Goal: Task Accomplishment & Management: Use online tool/utility

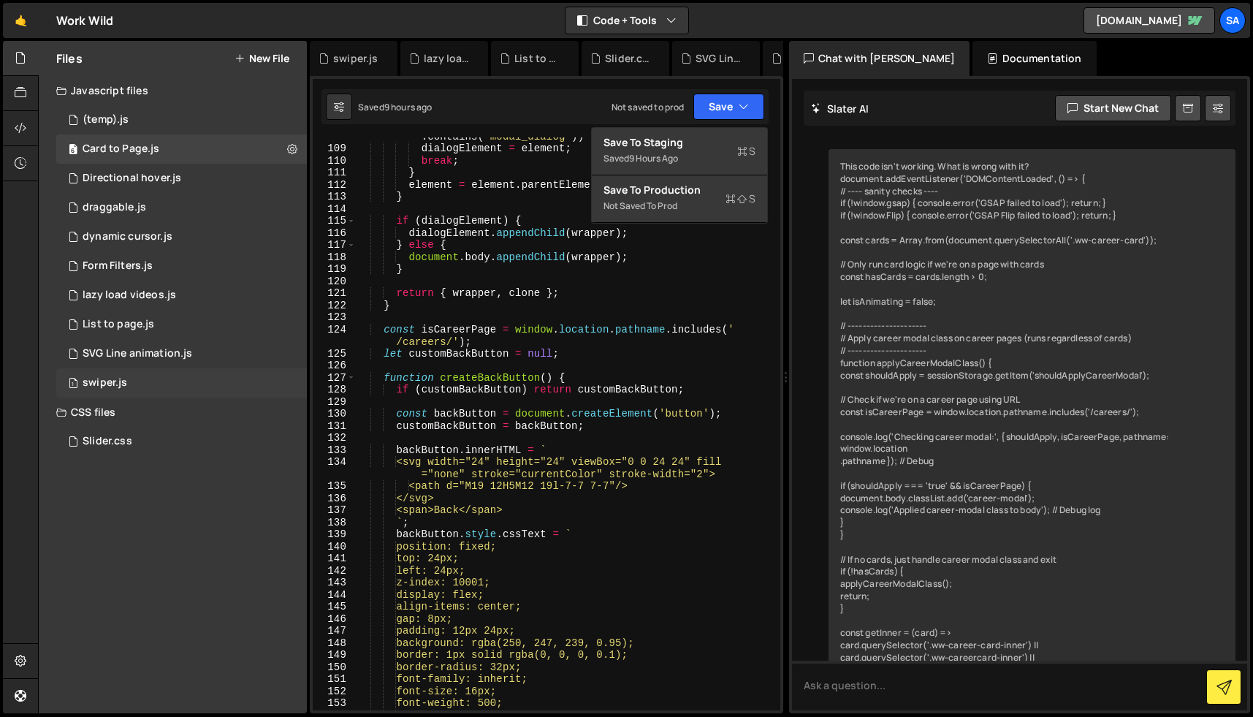
scroll to position [4671, 0]
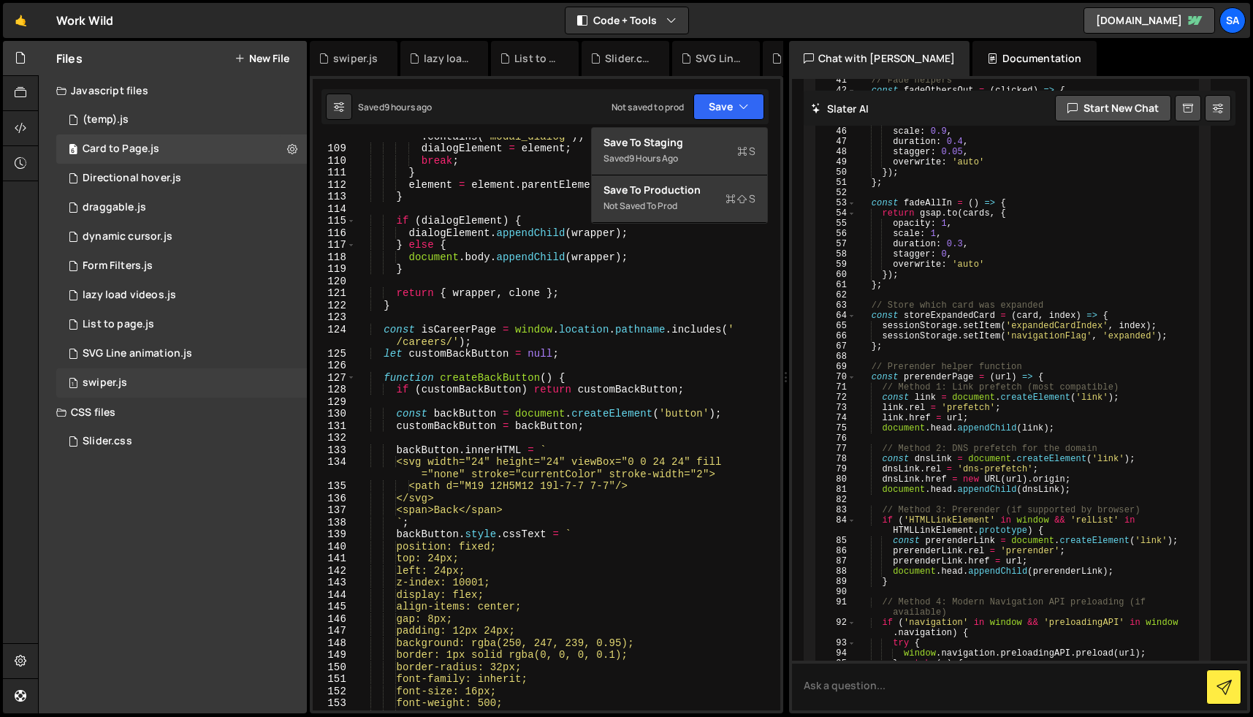
click at [150, 382] on div "1 swiper.js 0" at bounding box center [181, 382] width 251 height 29
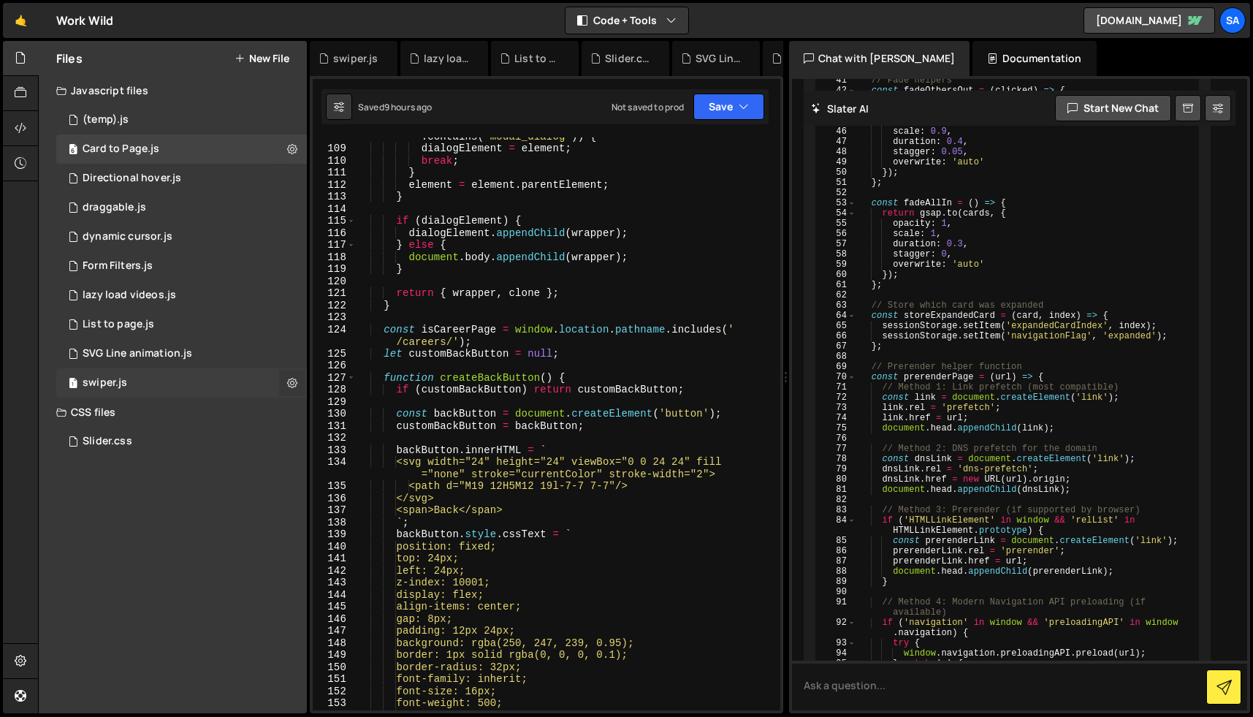
click at [289, 387] on icon at bounding box center [292, 383] width 10 height 14
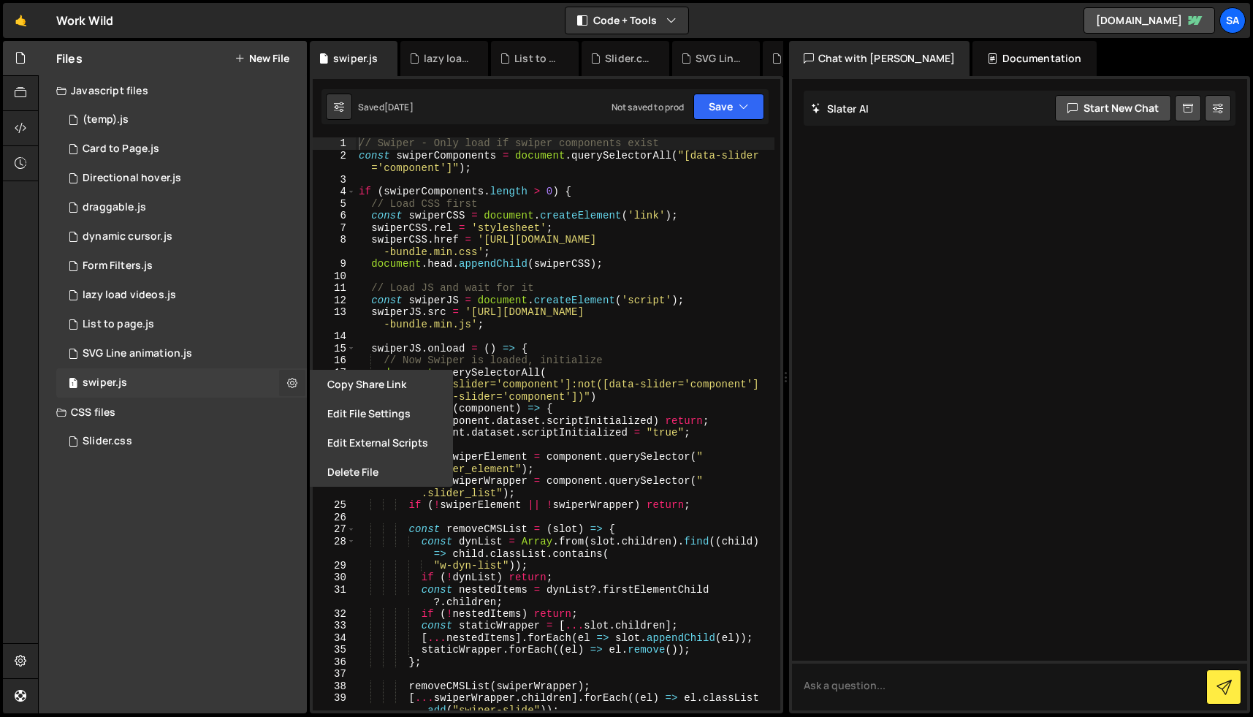
type input "swiper"
radio input "true"
click at [381, 418] on button "Edit File Settings" at bounding box center [381, 413] width 143 height 29
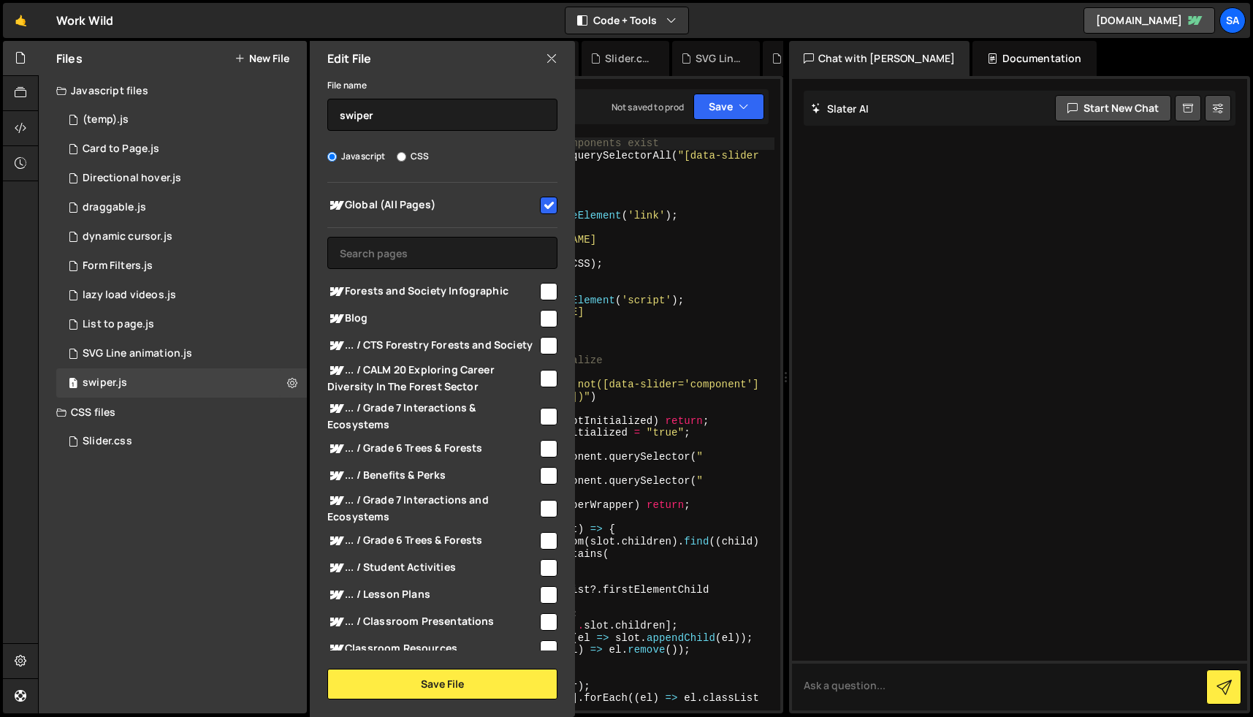
click at [547, 202] on input "checkbox" at bounding box center [549, 206] width 18 height 18
checkbox input "false"
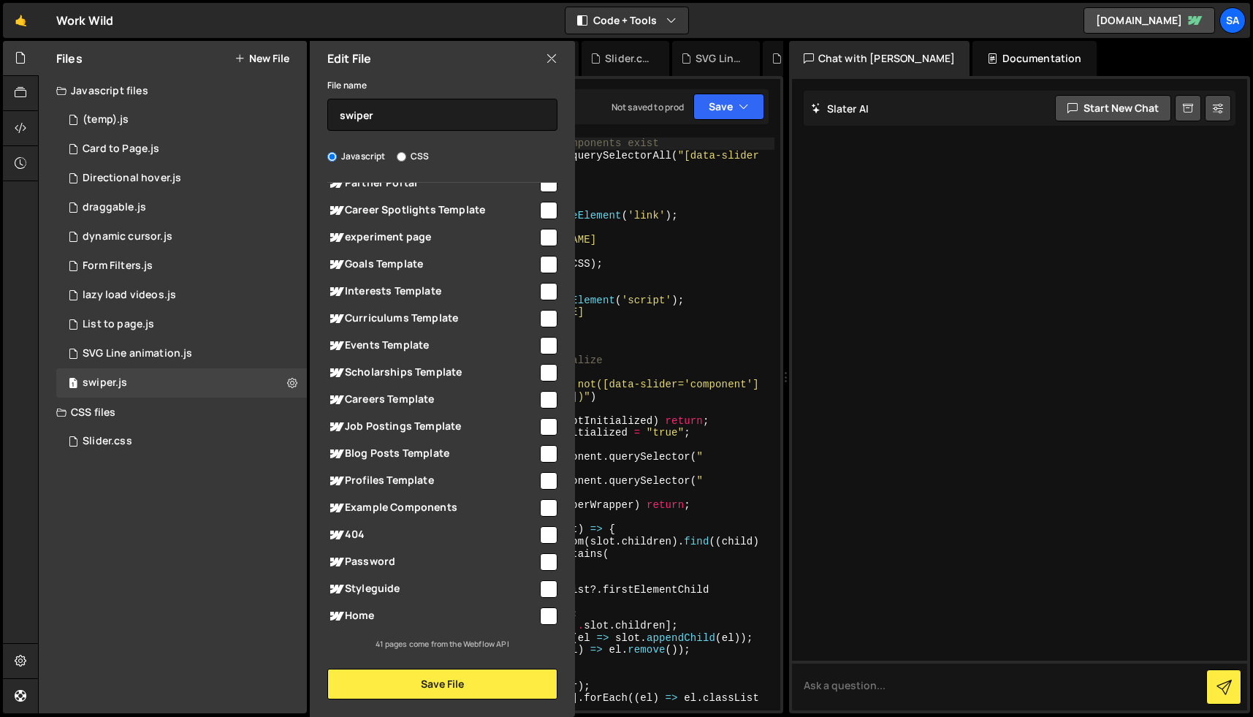
scroll to position [774, 0]
click at [540, 620] on input "checkbox" at bounding box center [549, 616] width 18 height 18
checkbox input "true"
click at [540, 403] on input "checkbox" at bounding box center [549, 400] width 18 height 18
checkbox input "true"
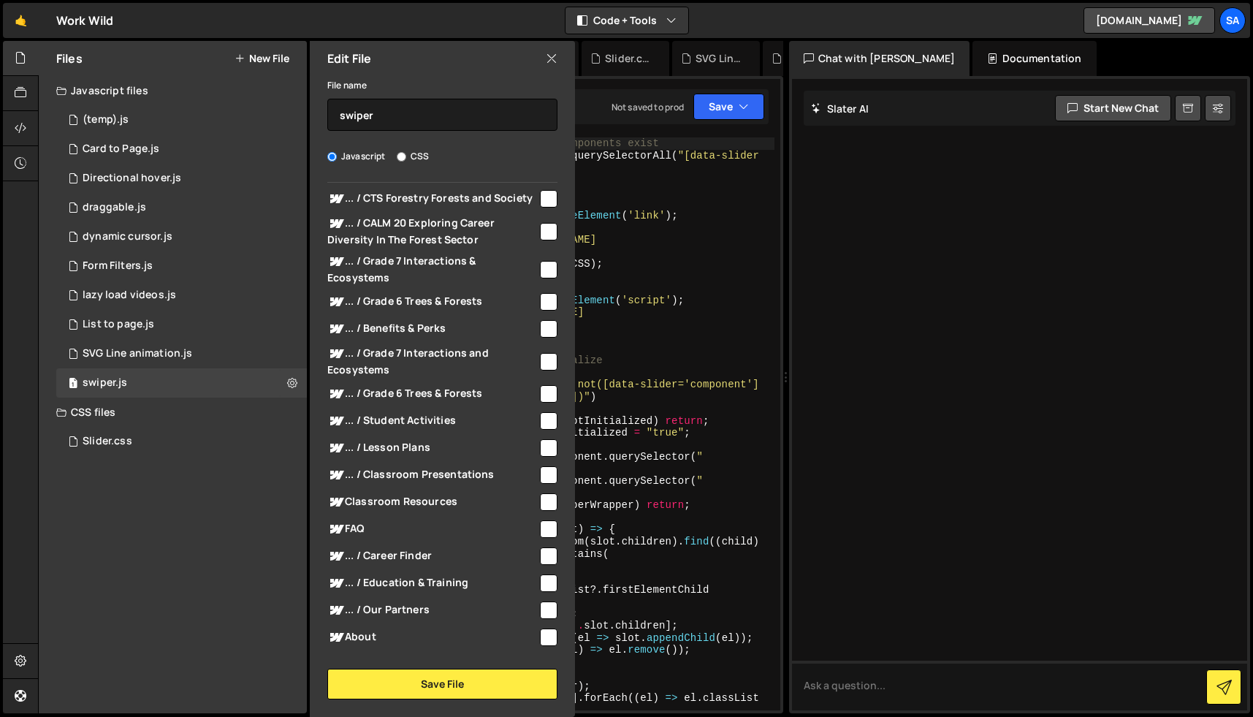
scroll to position [0, 0]
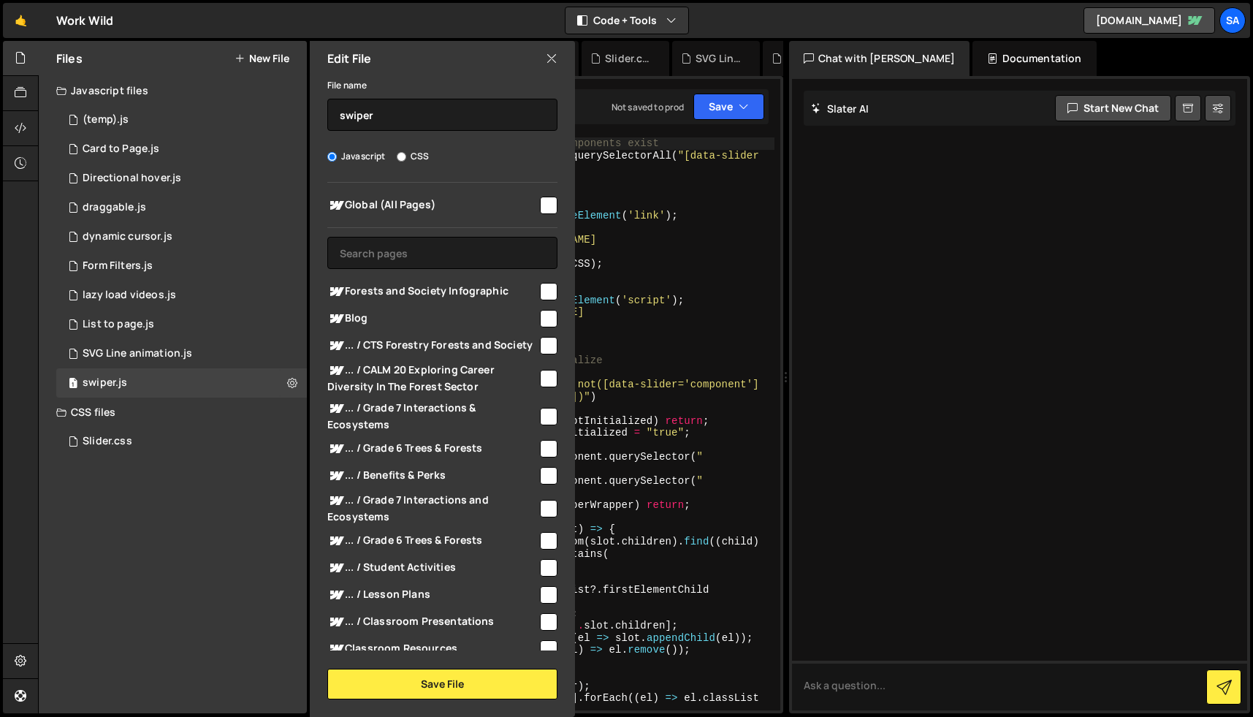
click at [553, 205] on div "Global (All Pages) Forests and Society Infographic" at bounding box center [442, 417] width 265 height 468
click at [549, 205] on input "checkbox" at bounding box center [549, 206] width 18 height 18
checkbox input "true"
click at [489, 678] on button "Save File" at bounding box center [442, 684] width 230 height 31
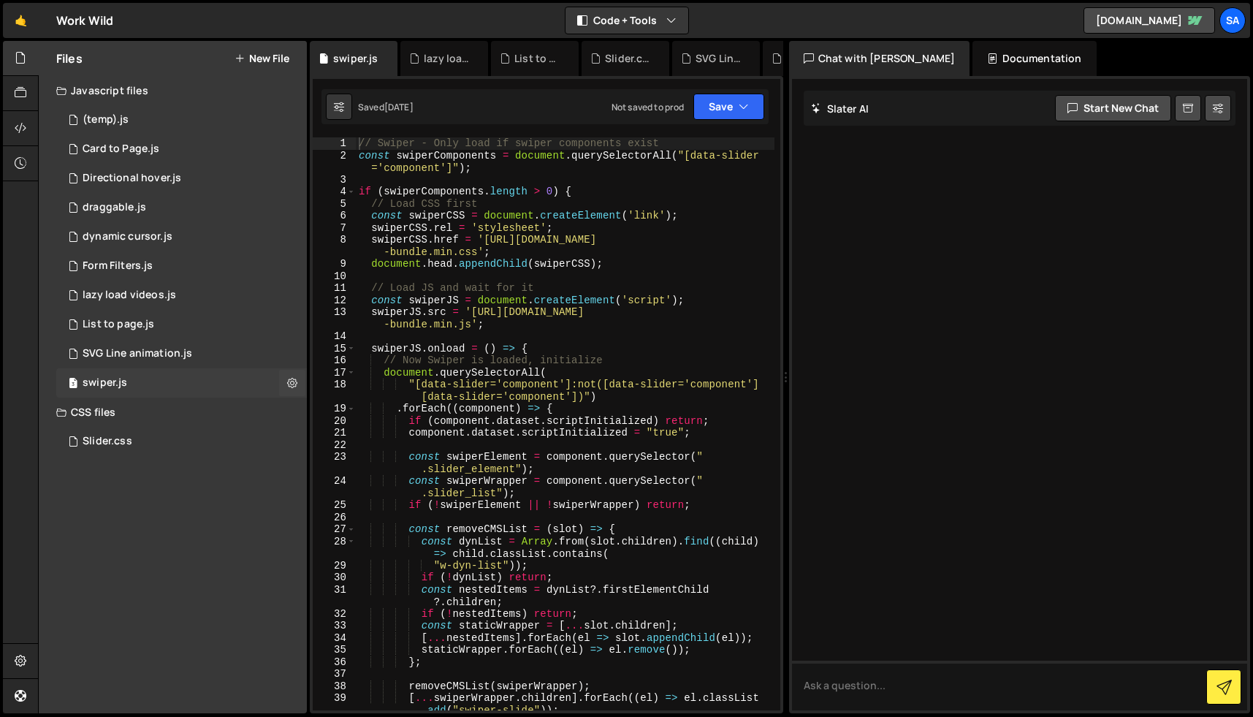
click at [162, 382] on div "3 swiper.js 0" at bounding box center [181, 382] width 251 height 29
click at [134, 437] on div "Slider.css 0" at bounding box center [181, 441] width 251 height 29
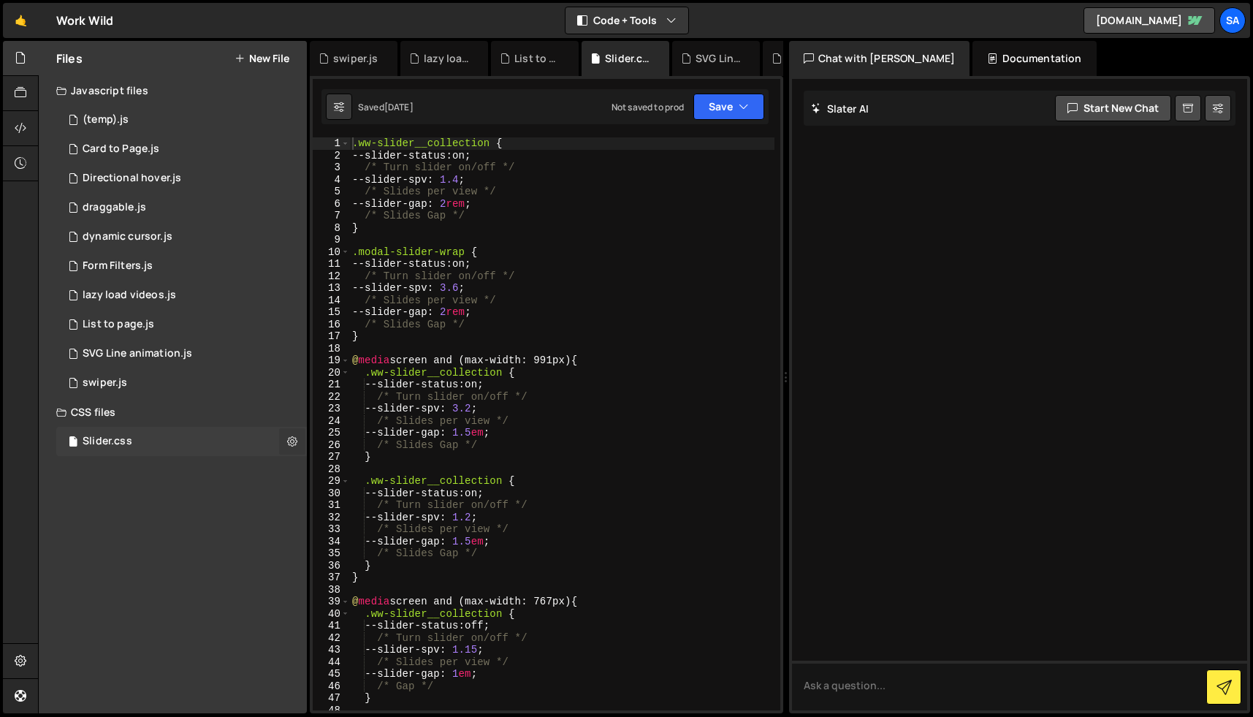
click at [290, 445] on icon at bounding box center [292, 441] width 10 height 14
type input "Slider"
radio input "false"
radio input "true"
checkbox input "true"
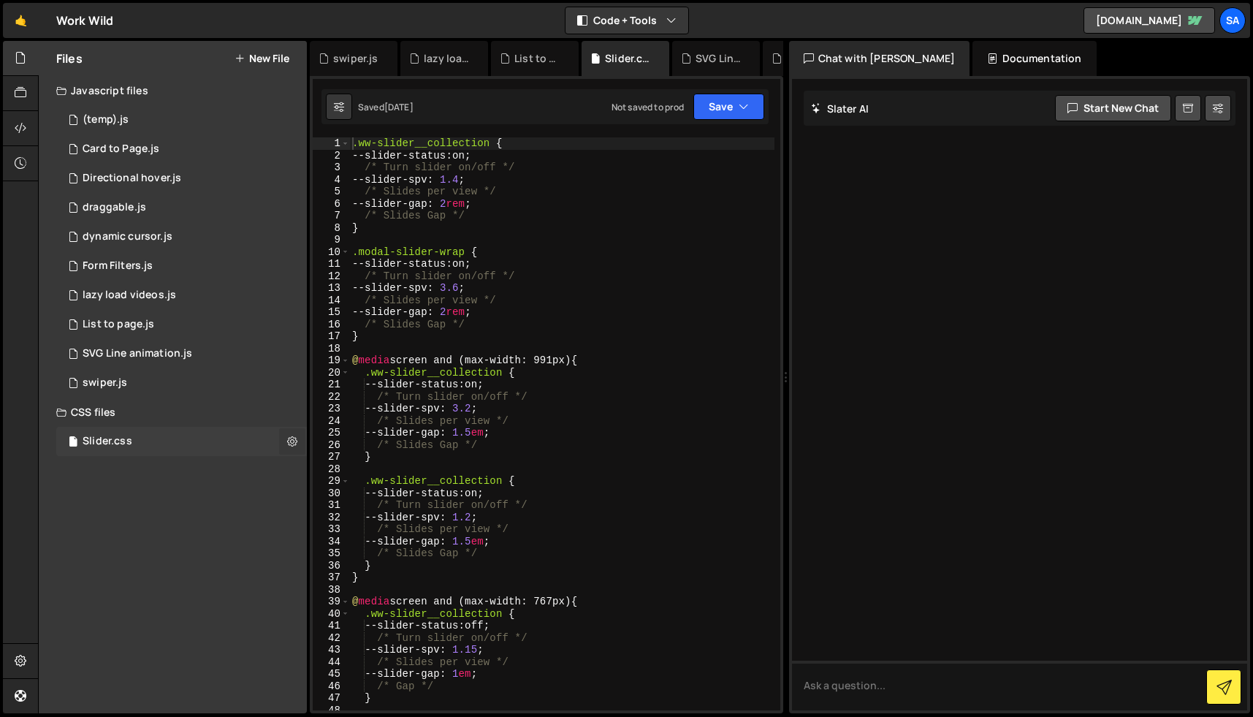
checkbox input "true"
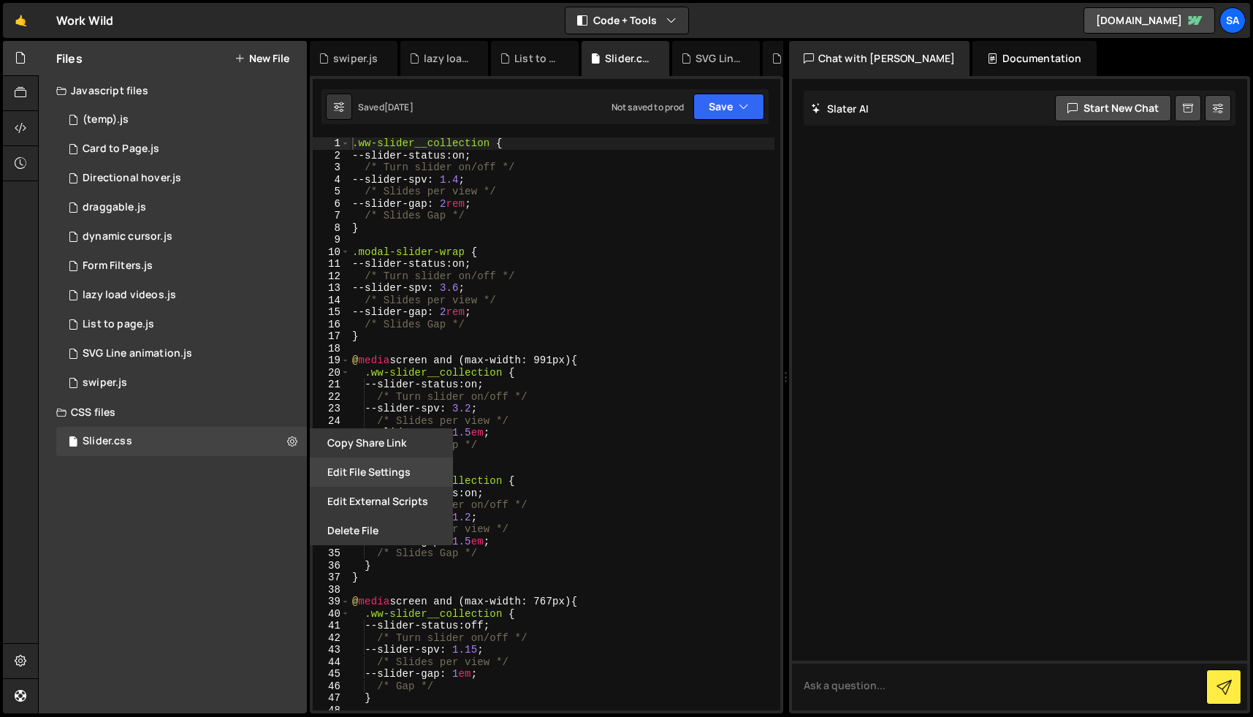
click at [384, 470] on button "Edit File Settings" at bounding box center [381, 471] width 143 height 29
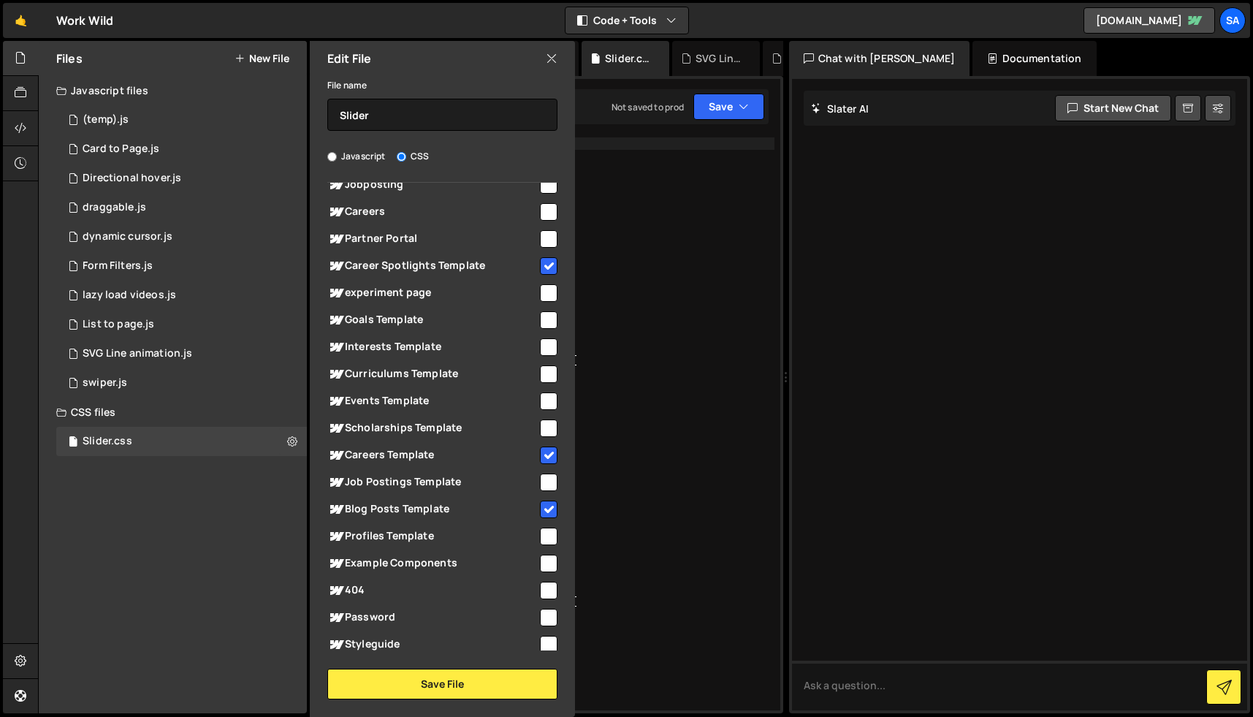
scroll to position [707, 0]
click at [544, 221] on input "checkbox" at bounding box center [549, 212] width 18 height 18
checkbox input "true"
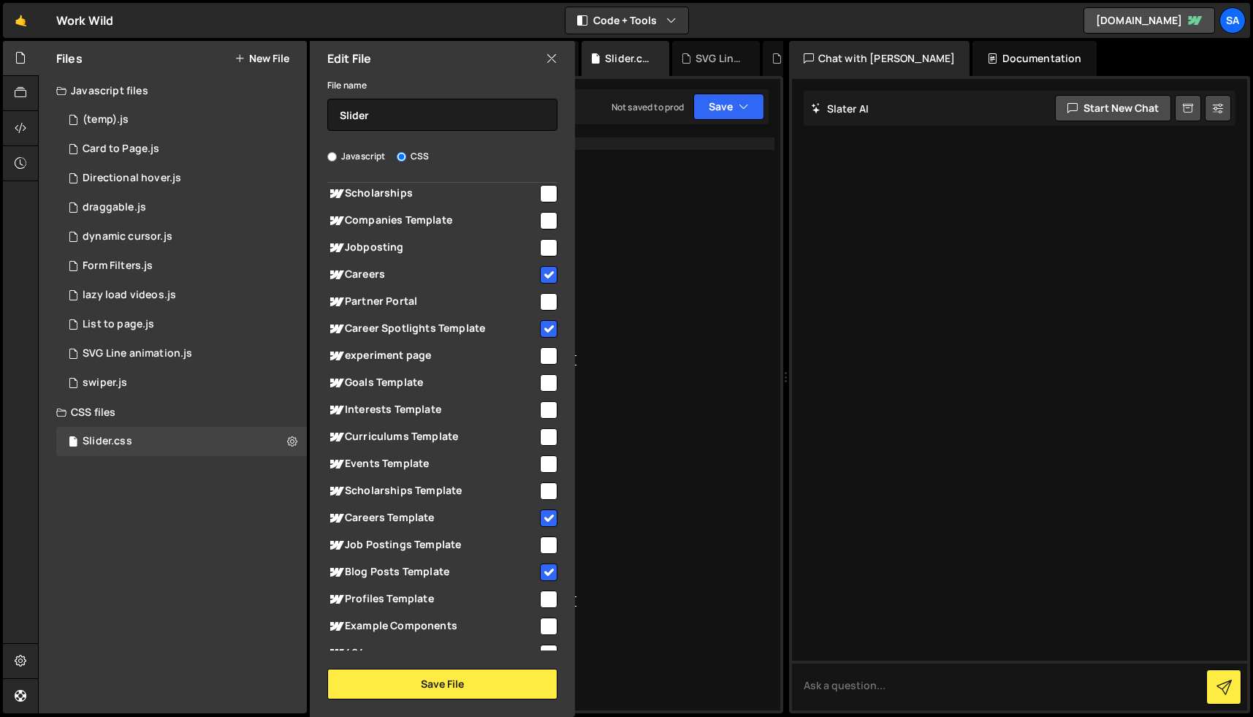
scroll to position [632, 0]
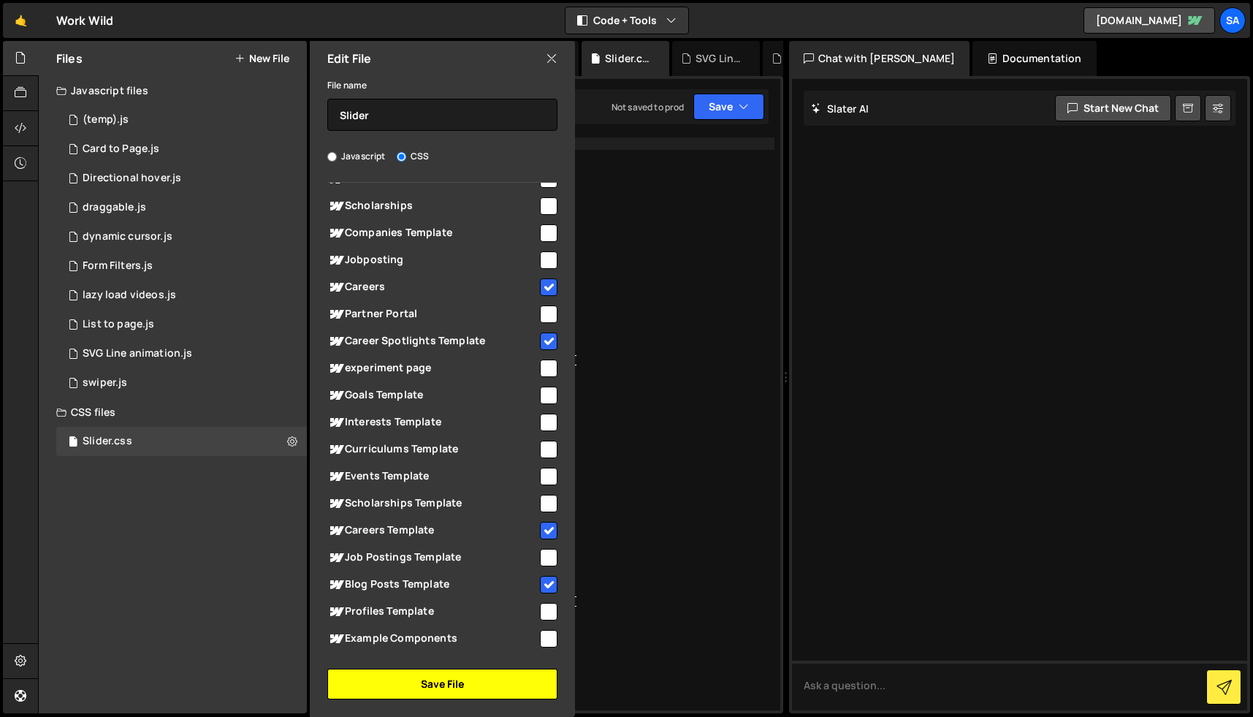
click at [484, 679] on button "Save File" at bounding box center [442, 684] width 230 height 31
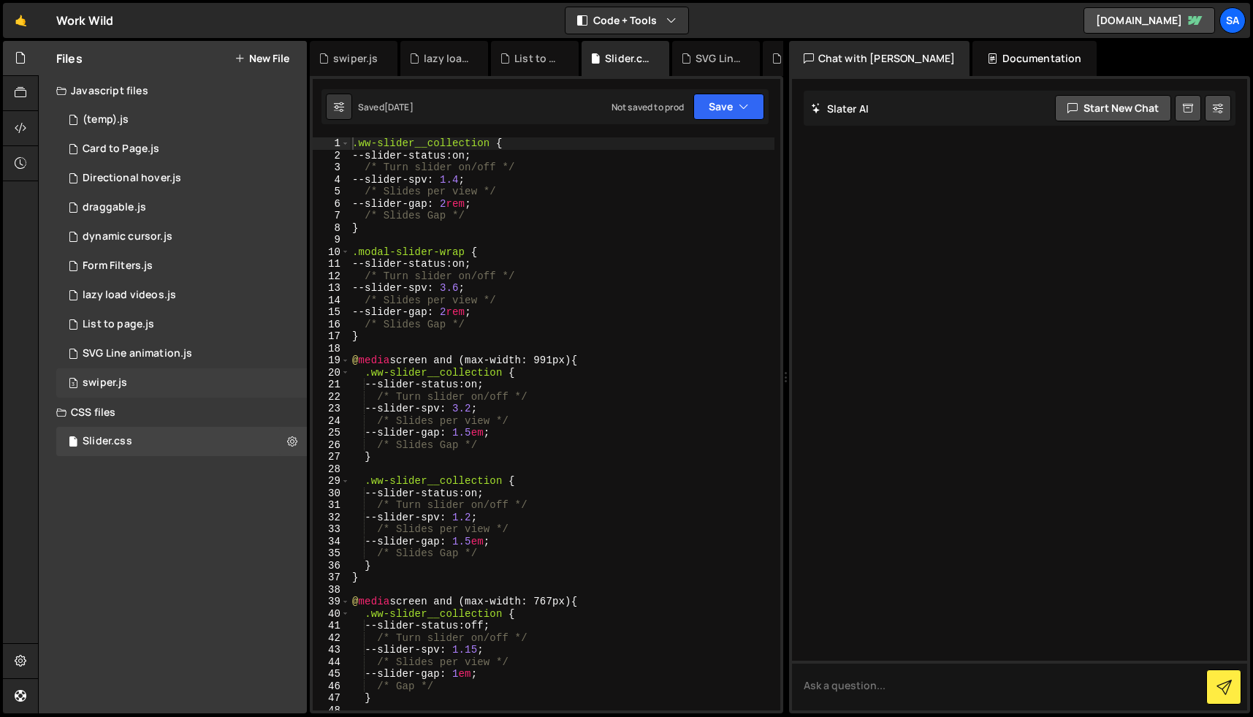
click at [134, 378] on div "3 swiper.js 0" at bounding box center [181, 382] width 251 height 29
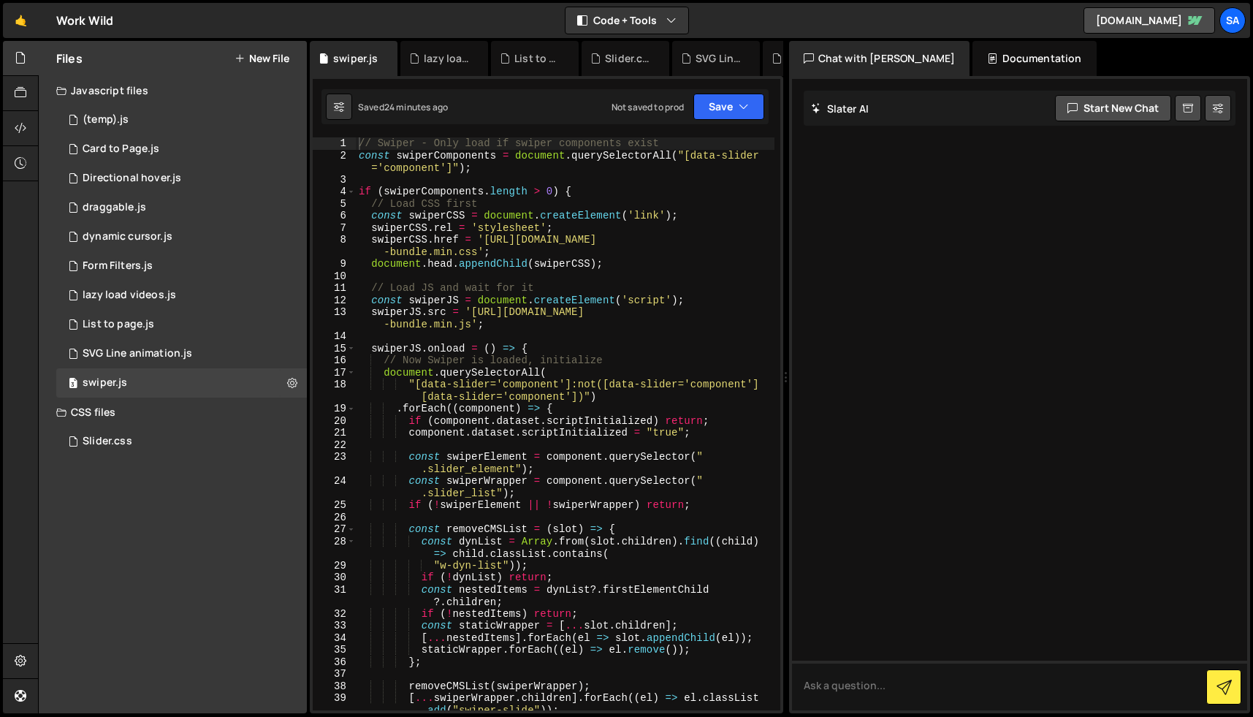
click at [521, 387] on div "// Swiper - Only load if swiper components exist const swiperComponents = docum…" at bounding box center [565, 435] width 419 height 597
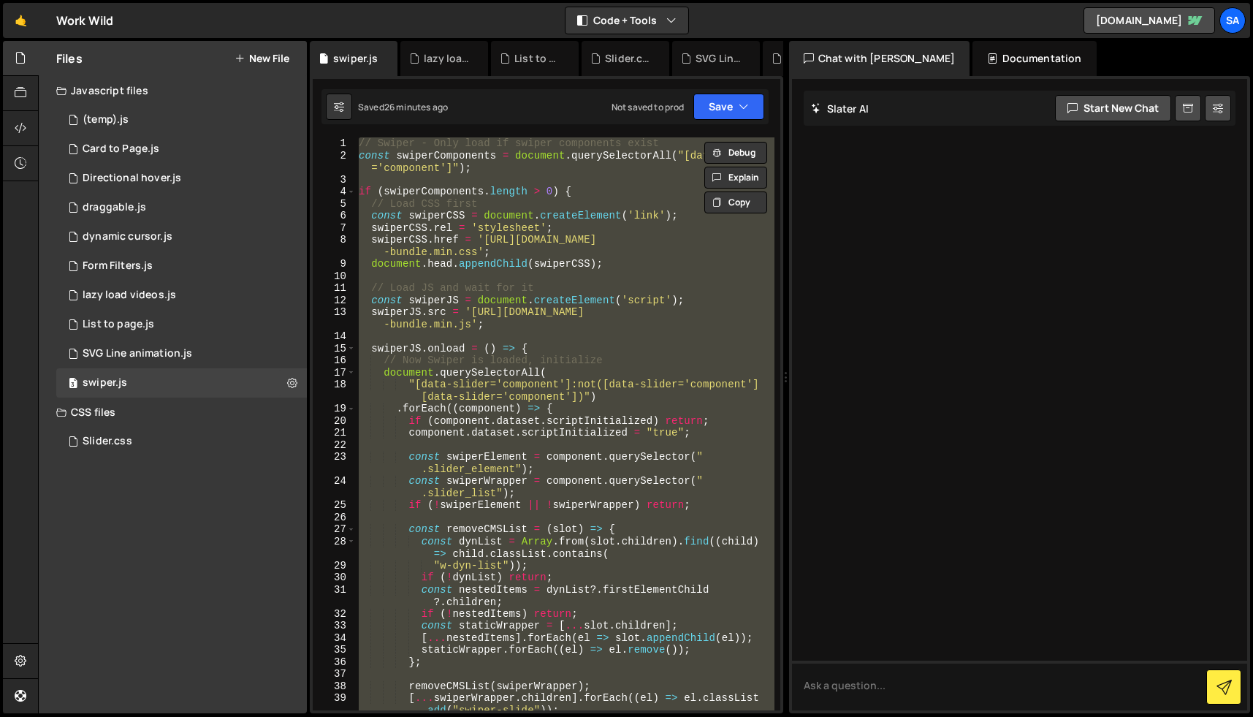
paste textarea
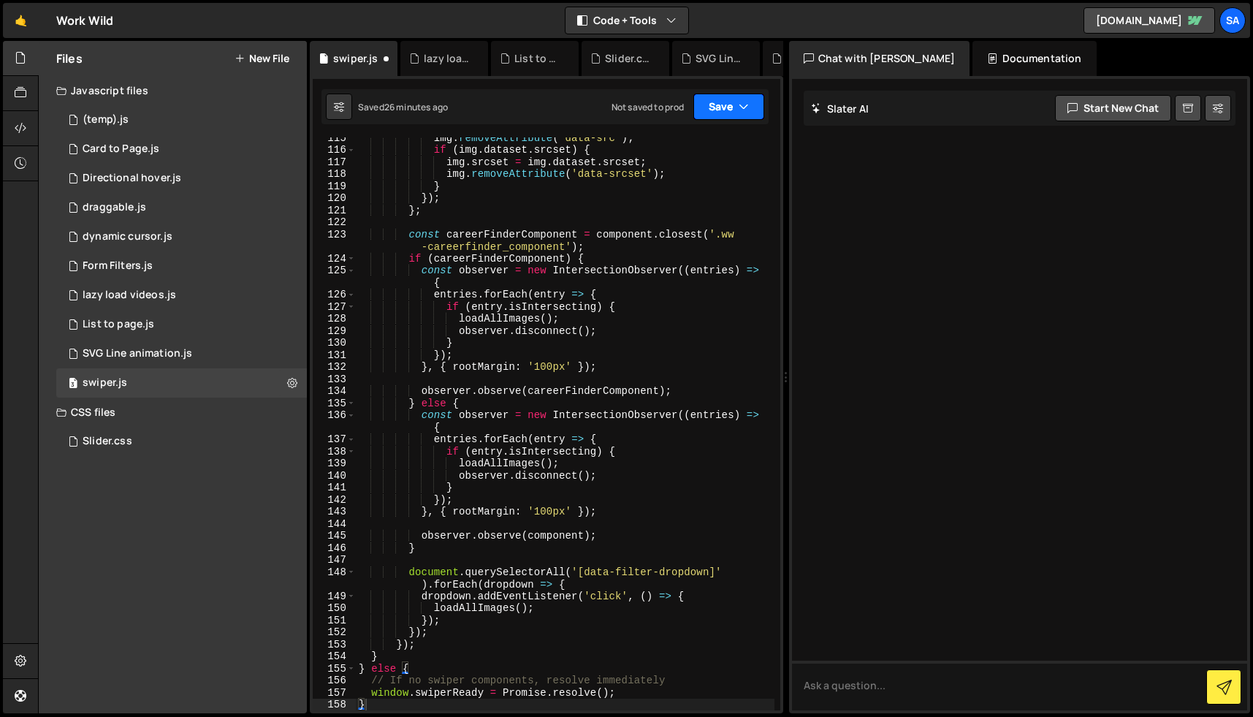
click at [718, 113] on button "Save" at bounding box center [728, 107] width 71 height 26
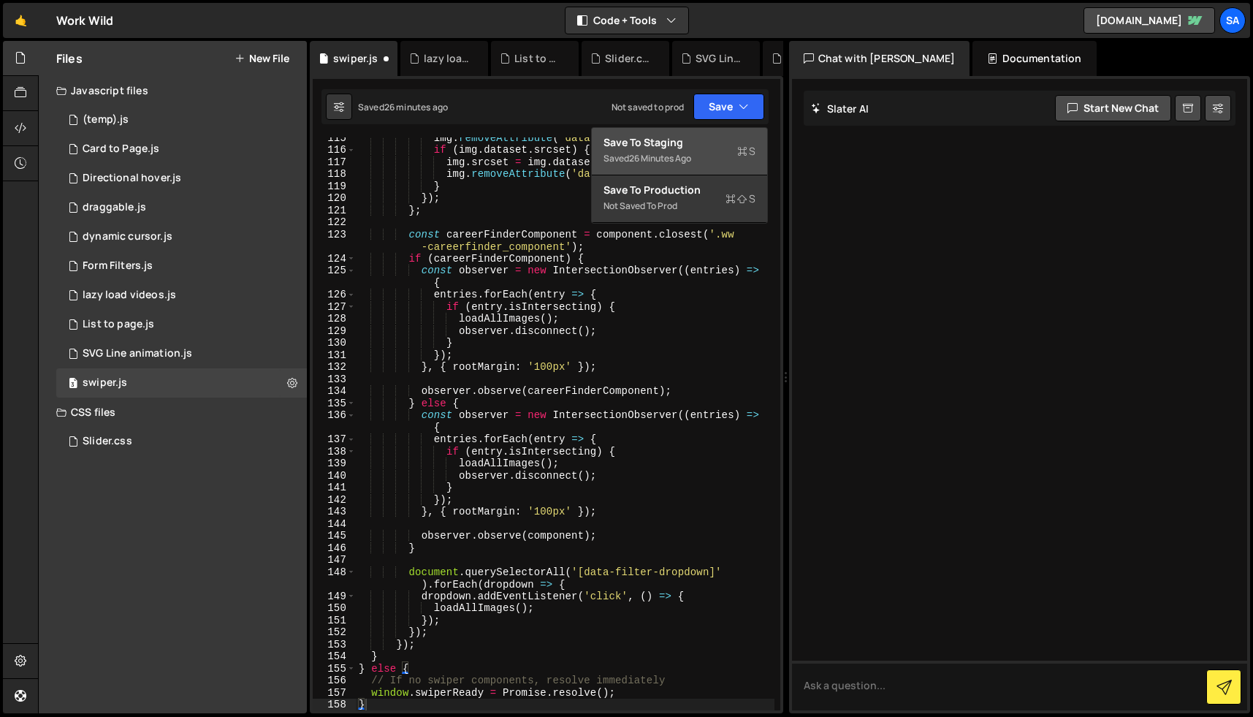
click at [692, 145] on div "Save to Staging S" at bounding box center [680, 142] width 152 height 15
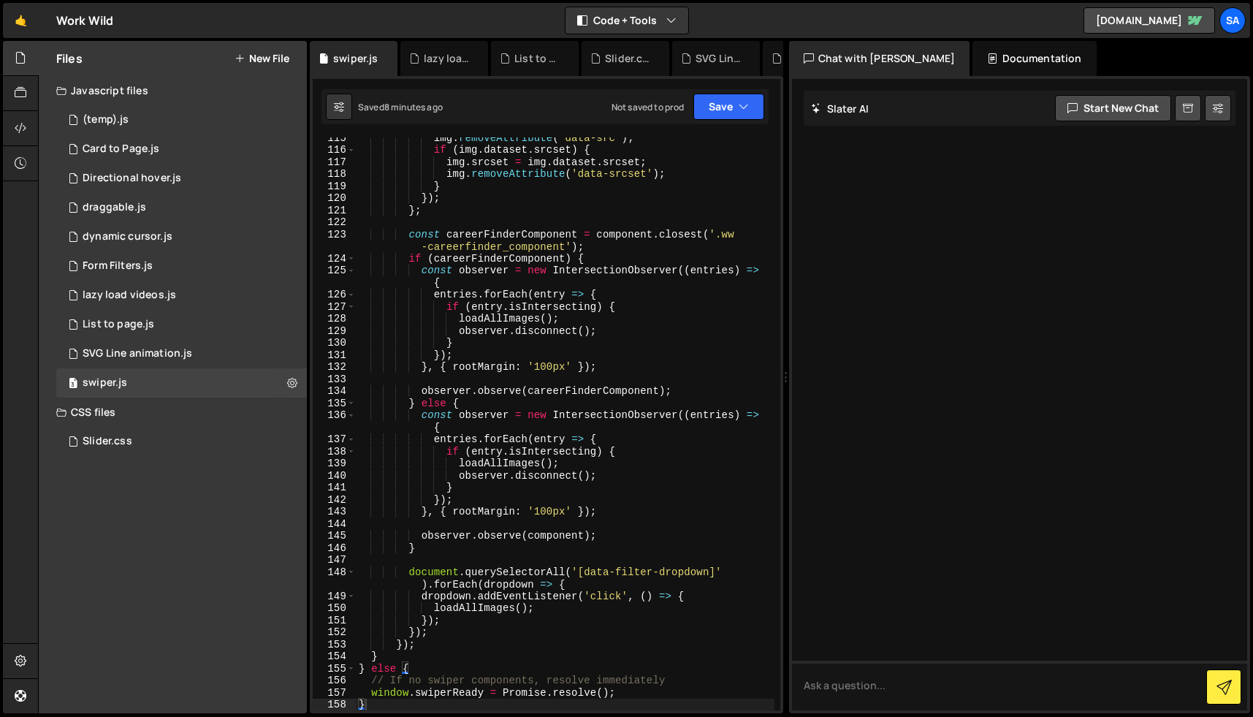
click at [559, 411] on div "img . removeAttribute ( 'data-src' ) ; if ( img . dataset . srcset ) { img . sr…" at bounding box center [565, 430] width 419 height 597
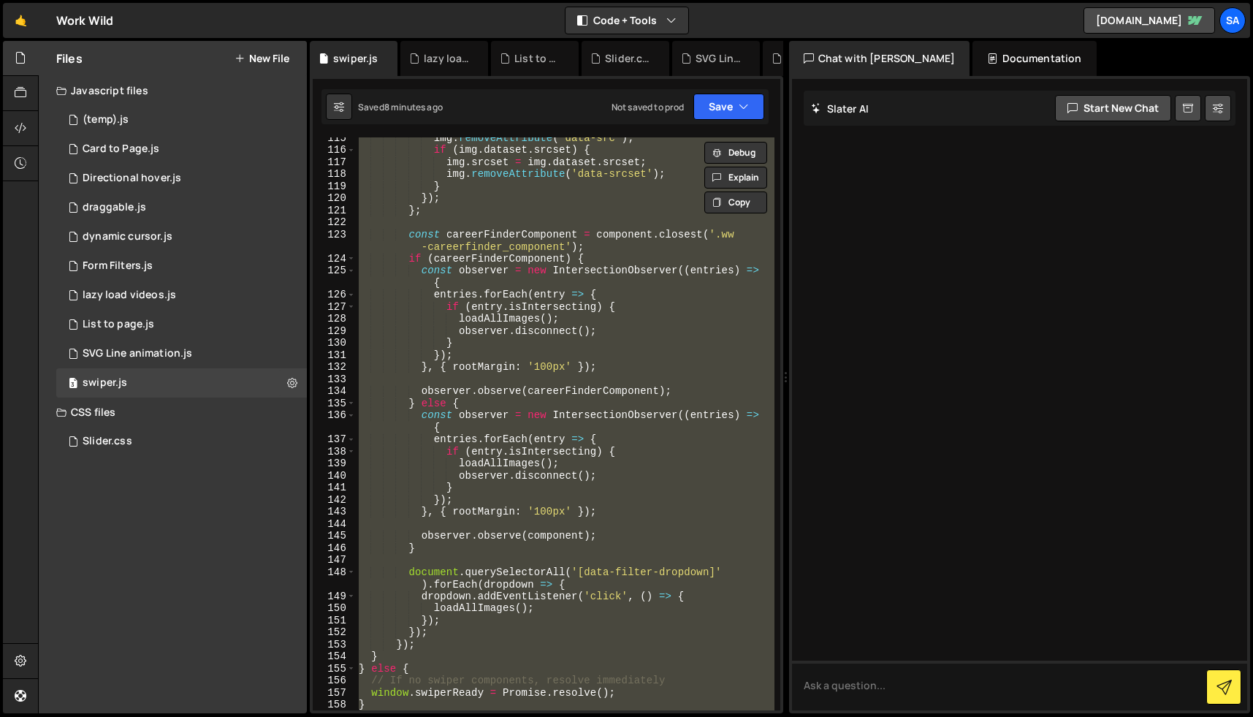
paste textarea
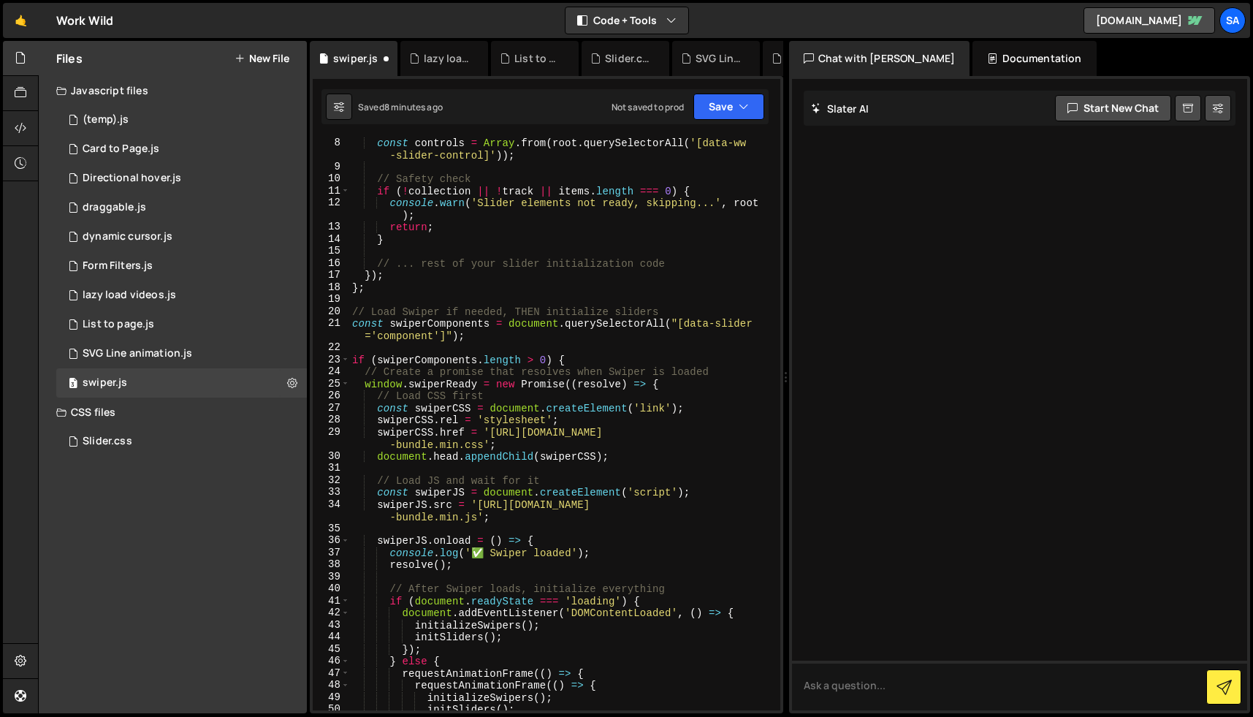
scroll to position [133, 0]
click at [726, 115] on button "Save" at bounding box center [728, 107] width 71 height 26
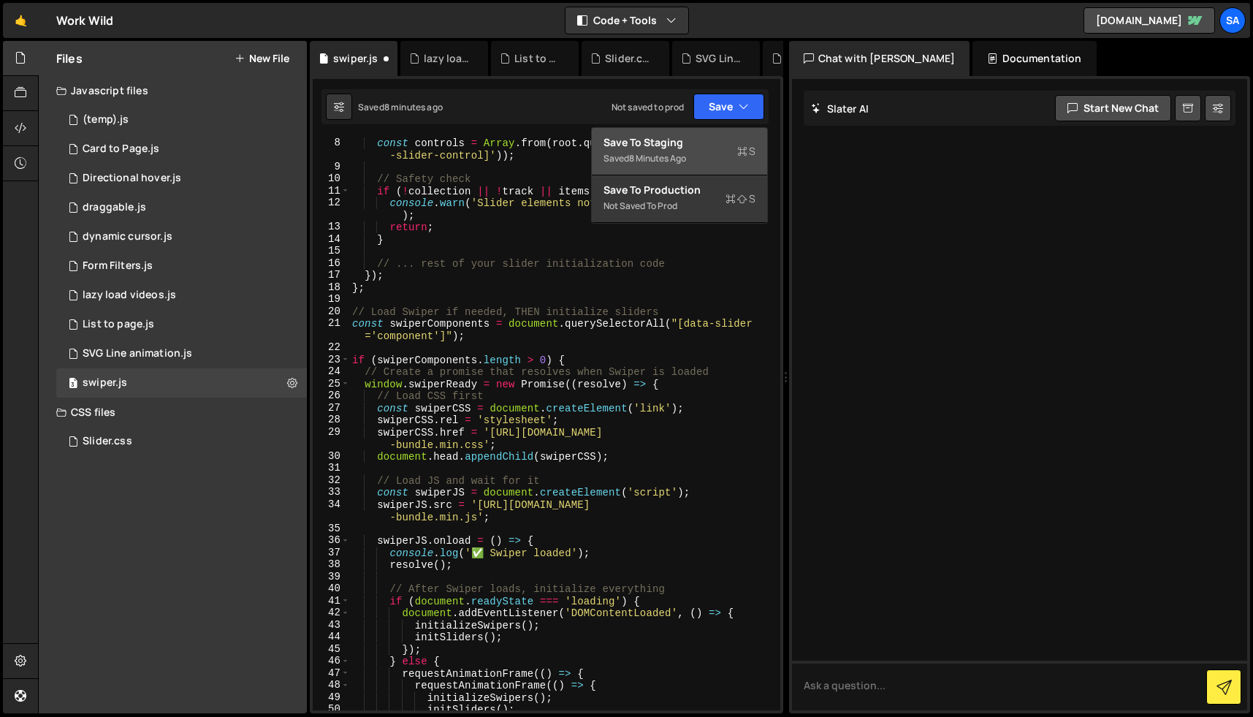
click at [708, 137] on div "Save to Staging S" at bounding box center [680, 142] width 152 height 15
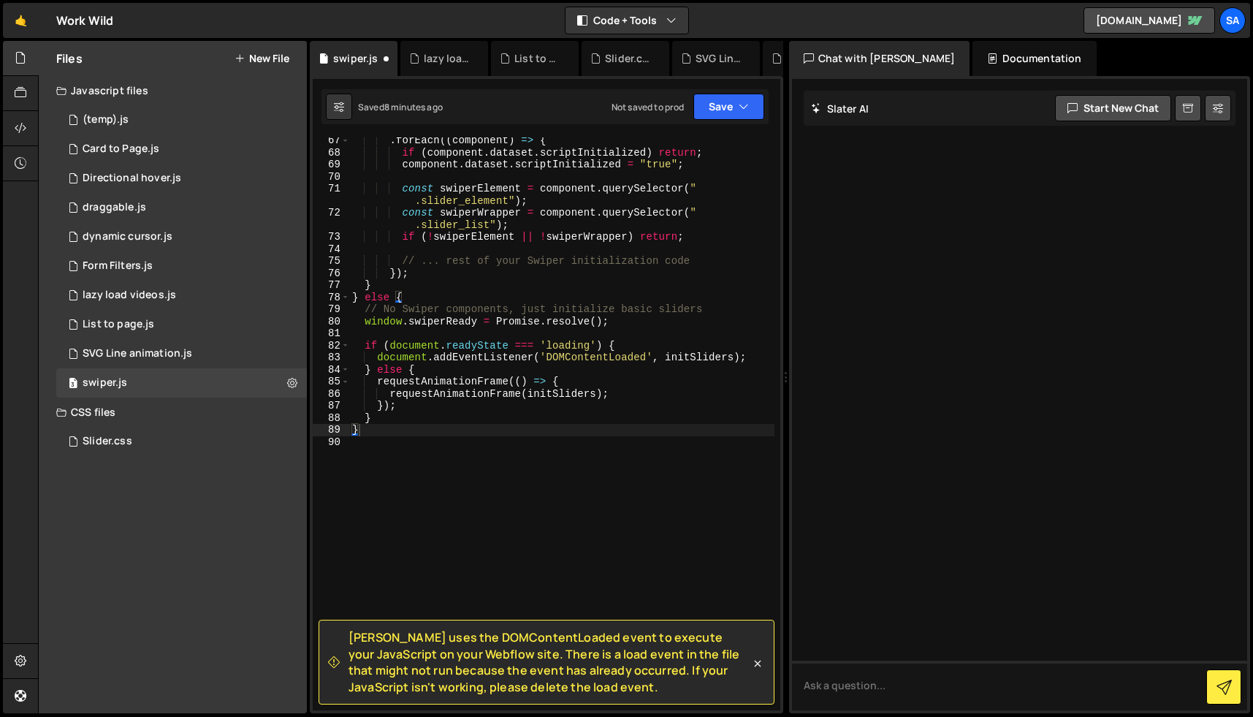
scroll to position [919, 0]
click at [756, 666] on icon at bounding box center [757, 663] width 15 height 15
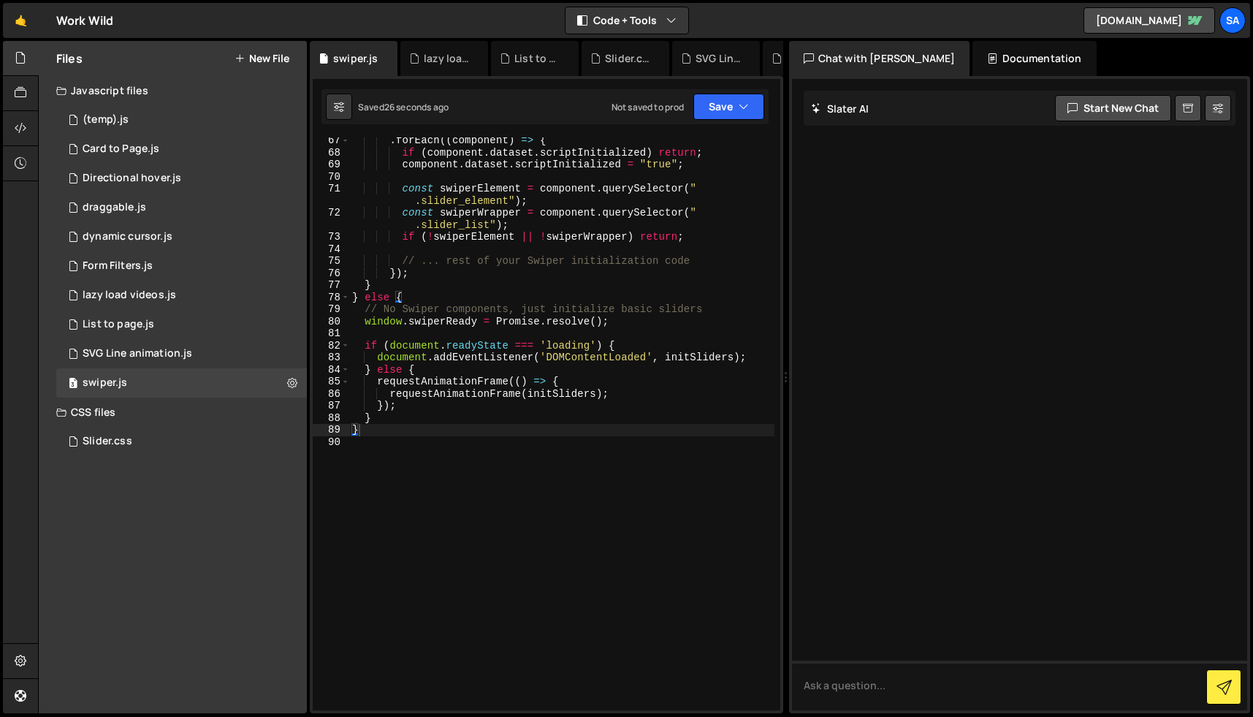
click at [455, 395] on div ". forEach (( component ) => { if ( component . dataset . scriptInitialized ) re…" at bounding box center [561, 432] width 425 height 597
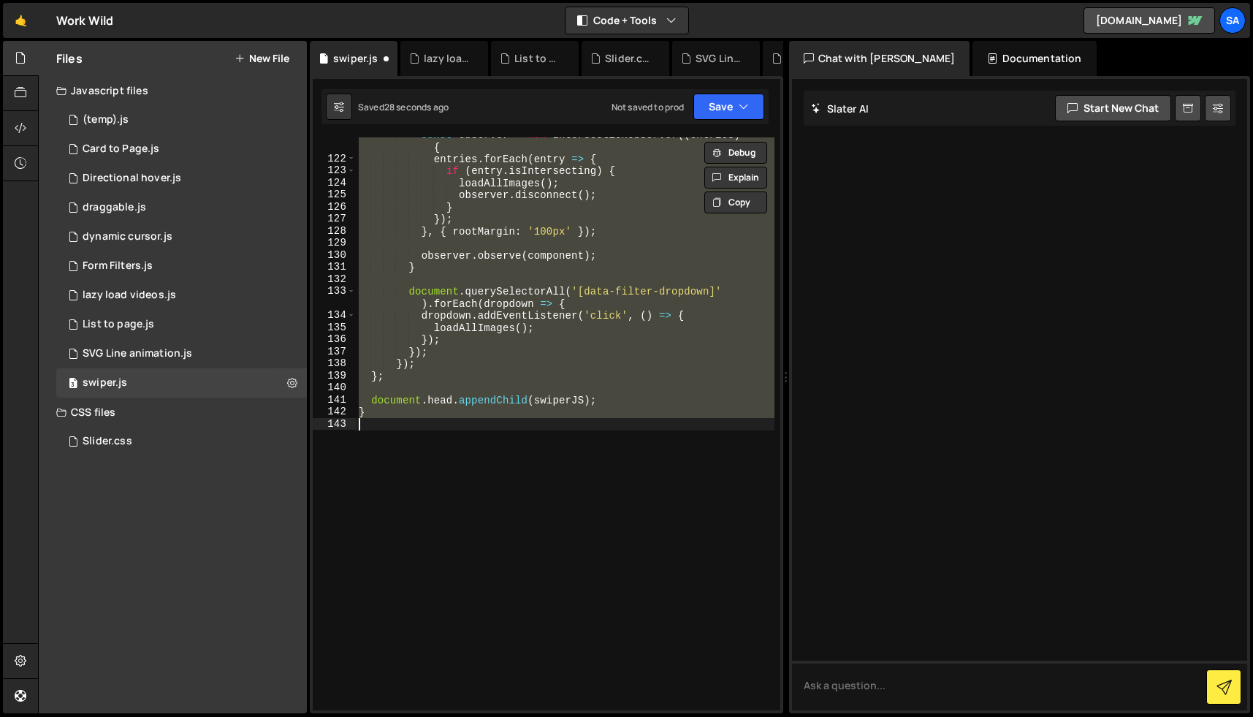
scroll to position [1685, 0]
click at [735, 104] on button "Save" at bounding box center [728, 107] width 71 height 26
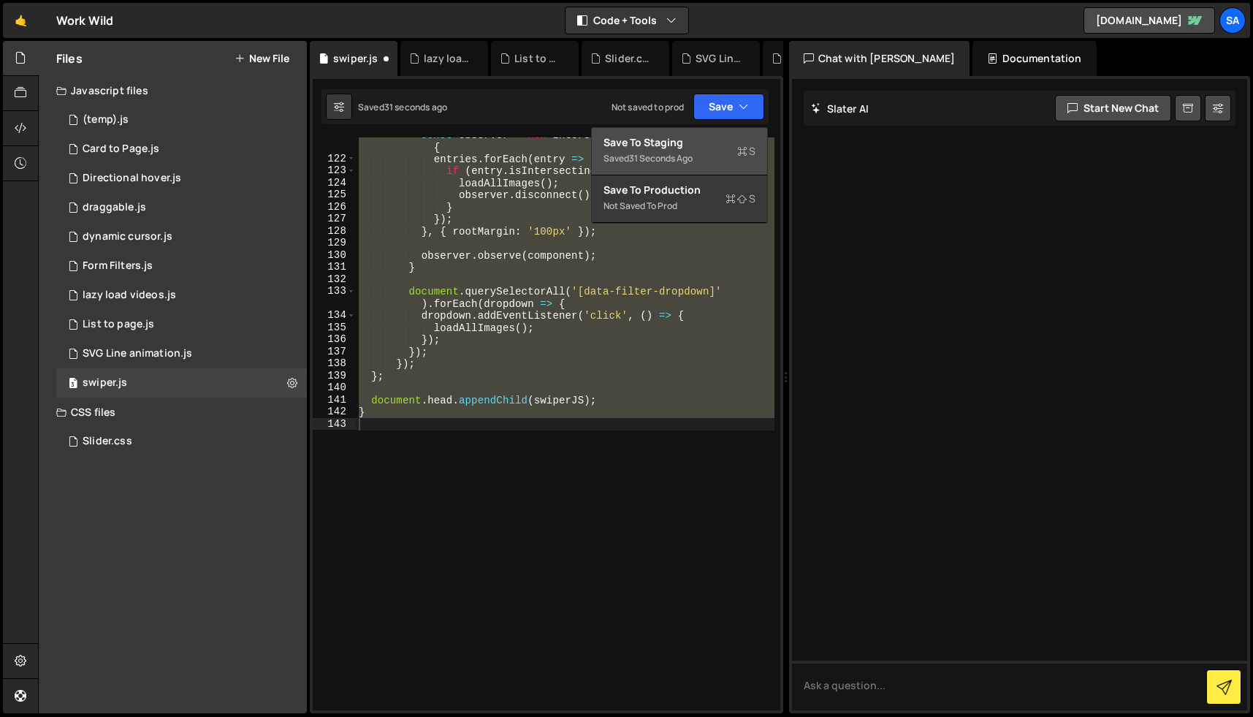
click at [699, 151] on div "Saved 31 seconds ago" at bounding box center [680, 159] width 152 height 18
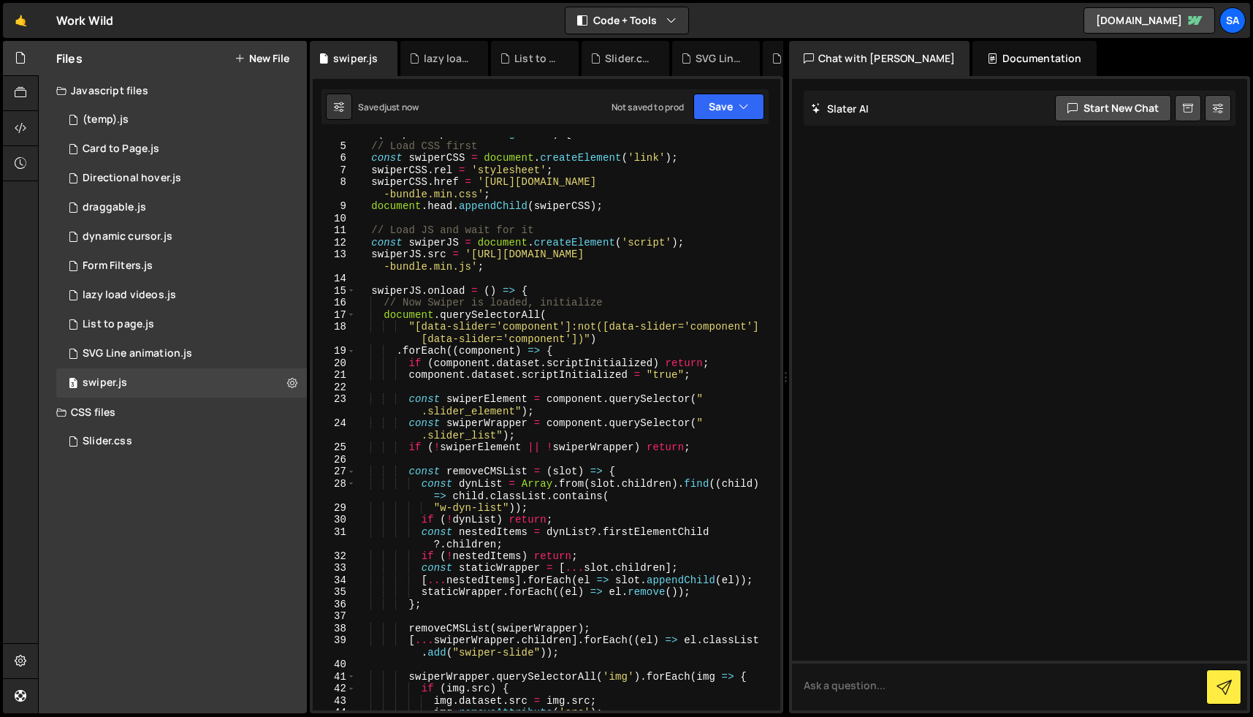
scroll to position [0, 0]
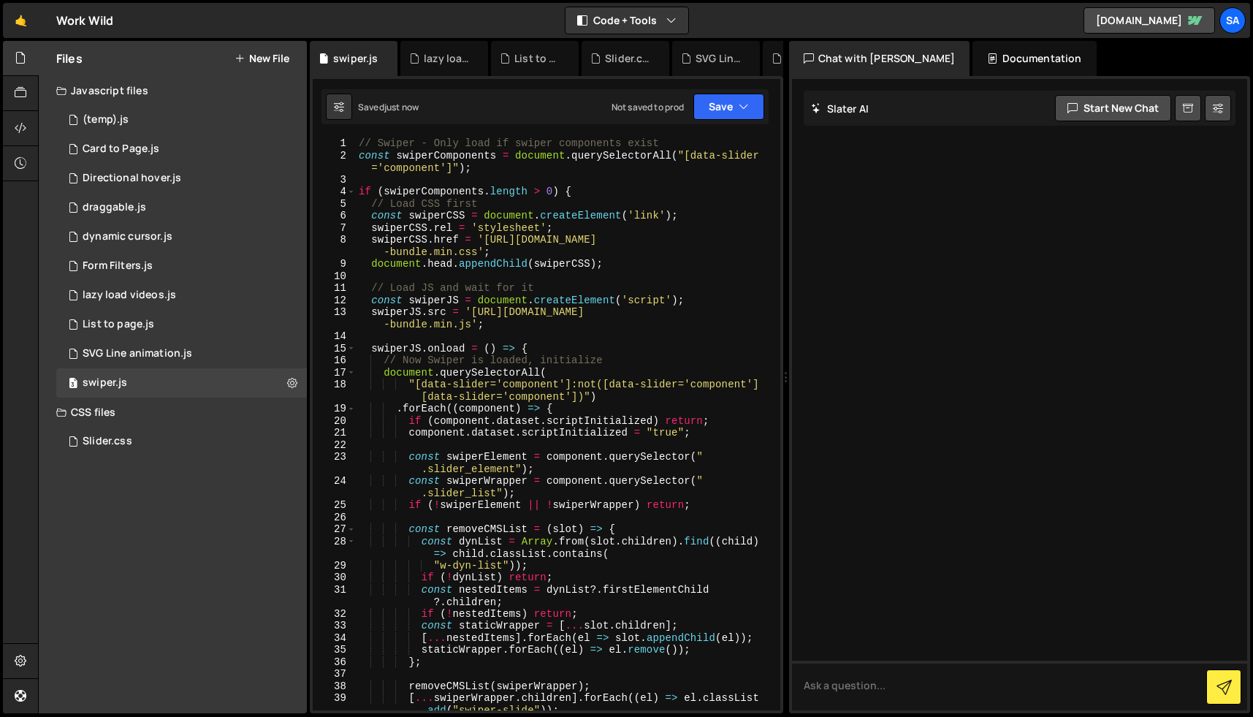
type textarea "swiperJS.src = '[URL][DOMAIN_NAME]';"
drag, startPoint x: 472, startPoint y: 314, endPoint x: 470, endPoint y: 329, distance: 14.8
click at [470, 329] on div "// Swiper - Only load if swiper components exist const swiperComponents = docum…" at bounding box center [565, 435] width 419 height 597
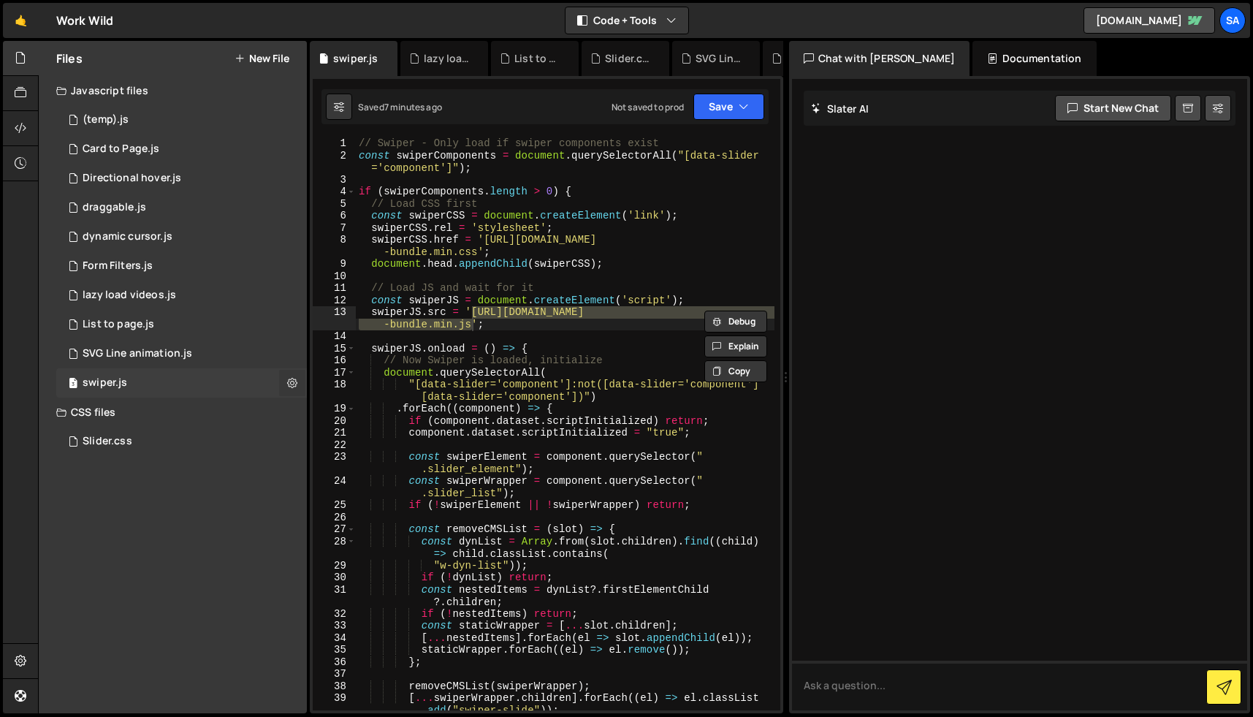
click at [294, 383] on icon at bounding box center [292, 383] width 10 height 14
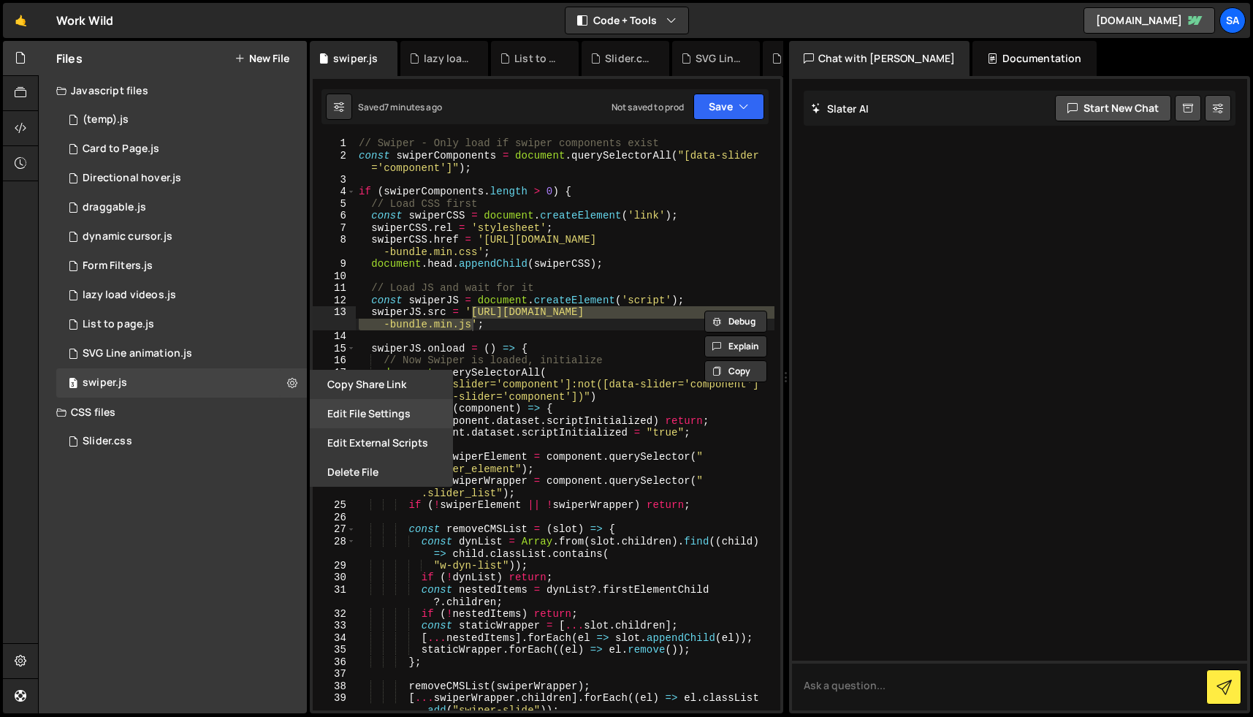
click at [373, 411] on button "Edit File Settings" at bounding box center [381, 413] width 143 height 29
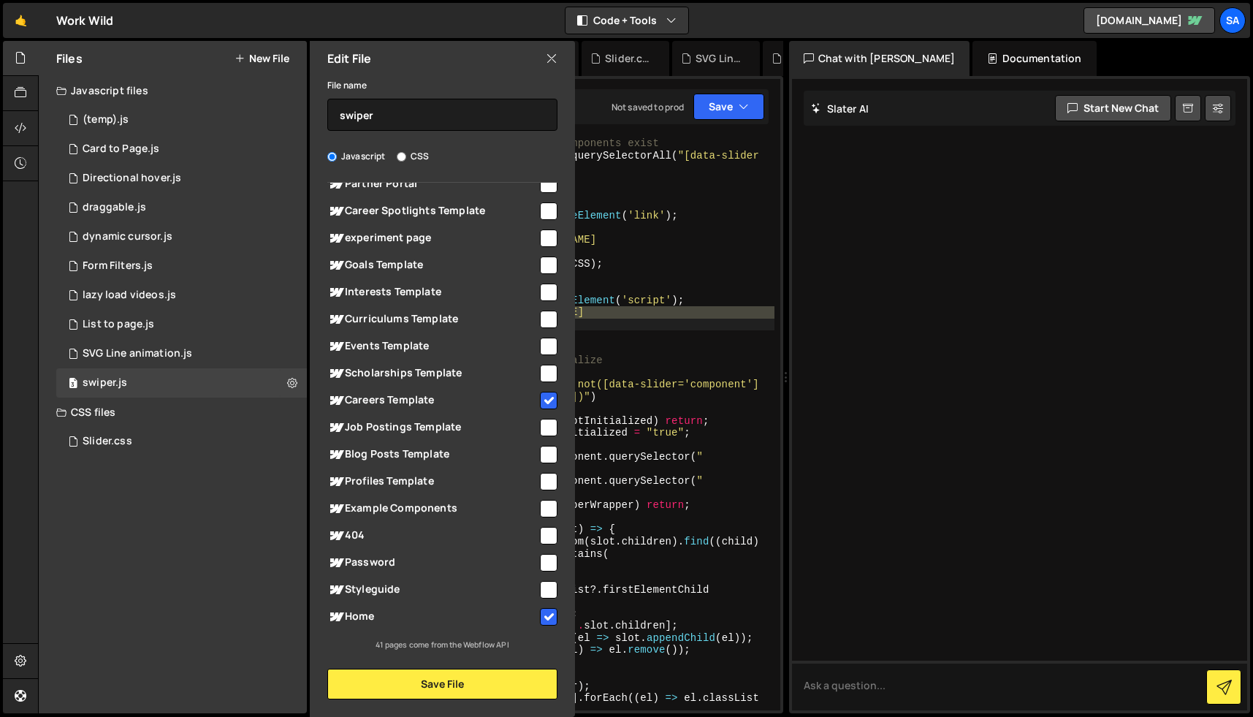
scroll to position [774, 0]
click at [541, 398] on input "checkbox" at bounding box center [549, 400] width 18 height 18
checkbox input "false"
click at [432, 688] on button "Save File" at bounding box center [442, 684] width 230 height 31
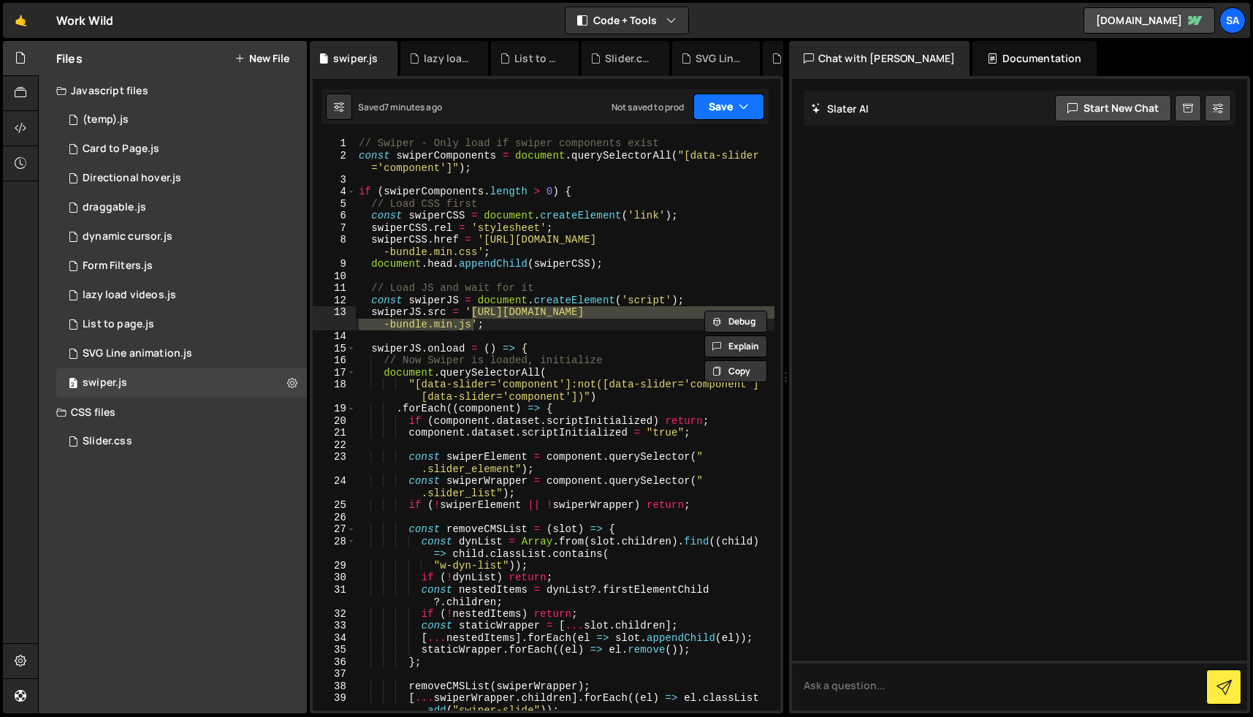
click at [718, 108] on button "Save" at bounding box center [728, 107] width 71 height 26
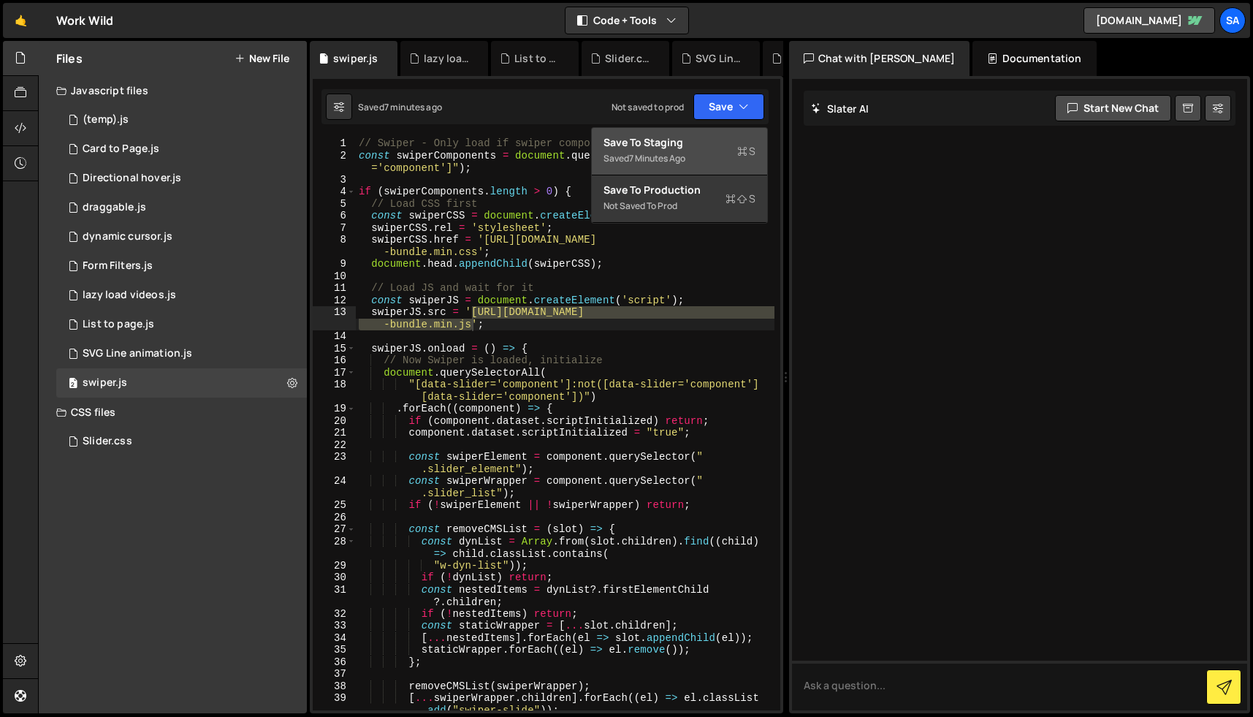
click at [681, 140] on div "Save to Staging S" at bounding box center [680, 142] width 152 height 15
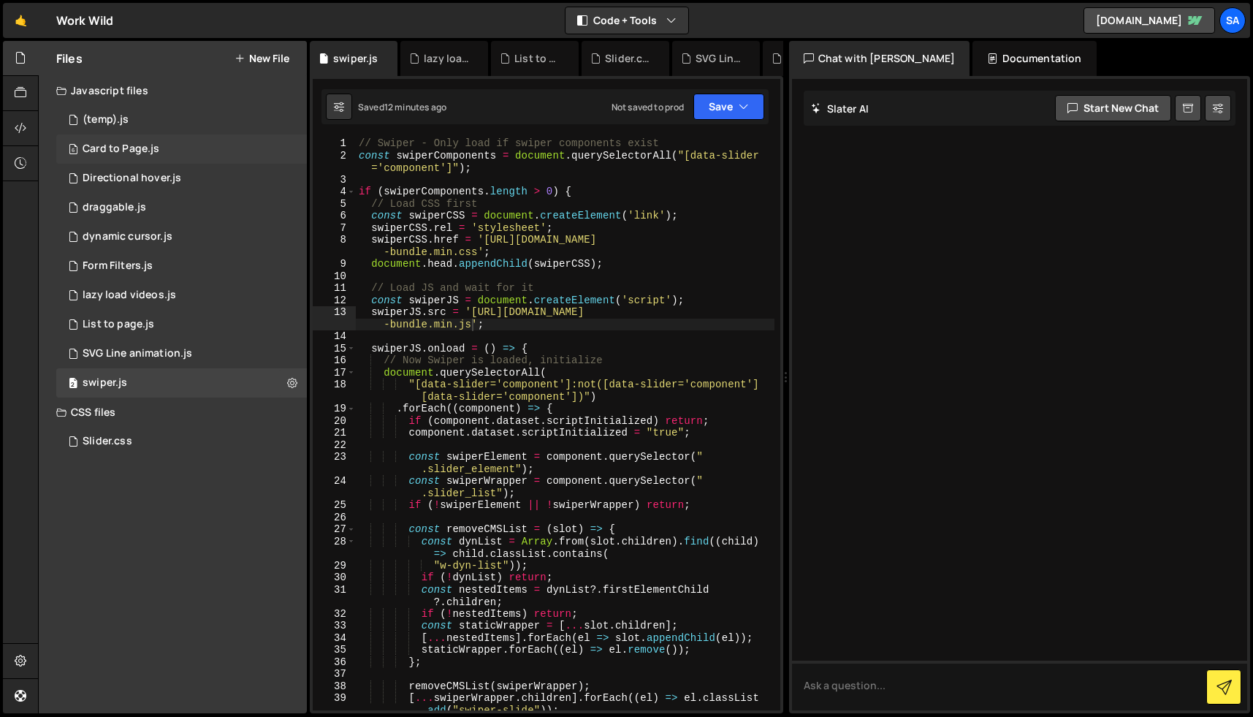
click at [160, 153] on div "6 Card to Page.js 0" at bounding box center [181, 148] width 251 height 29
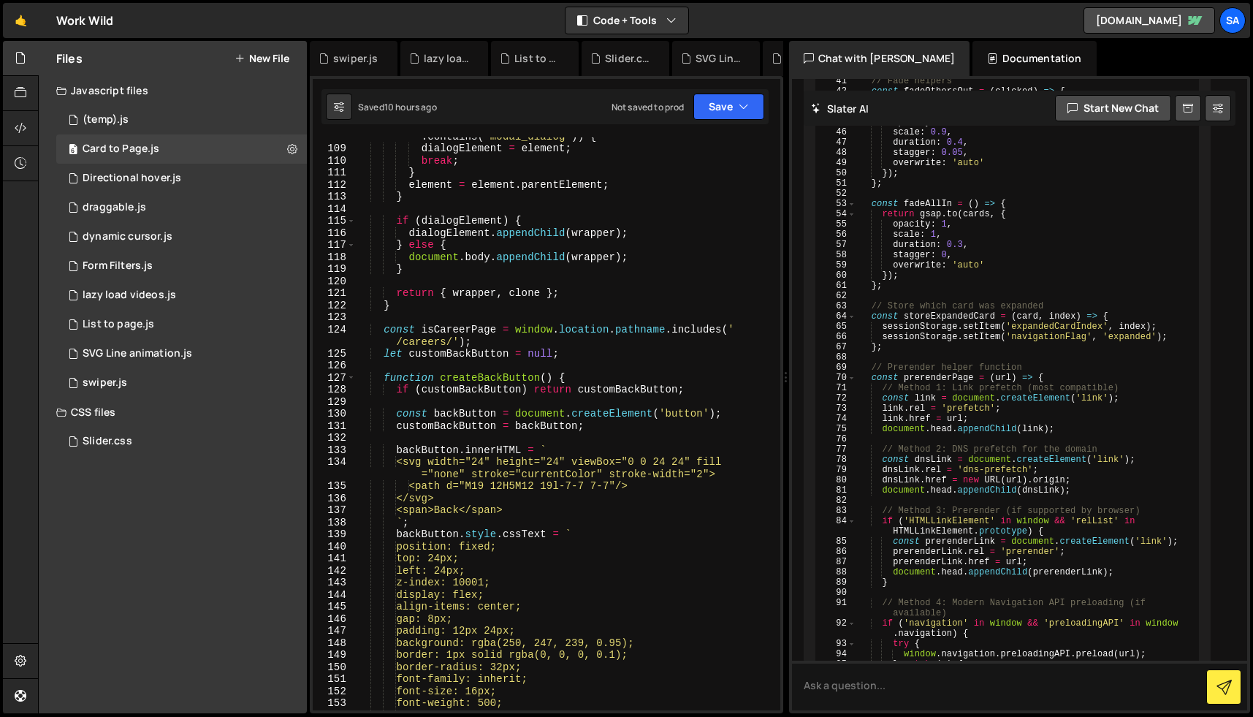
scroll to position [4671, 0]
click at [530, 275] on div "if ( element . tagName === 'DIALOG' || element . classList . contains ( 'modal_…" at bounding box center [565, 422] width 419 height 609
type textarea "}"
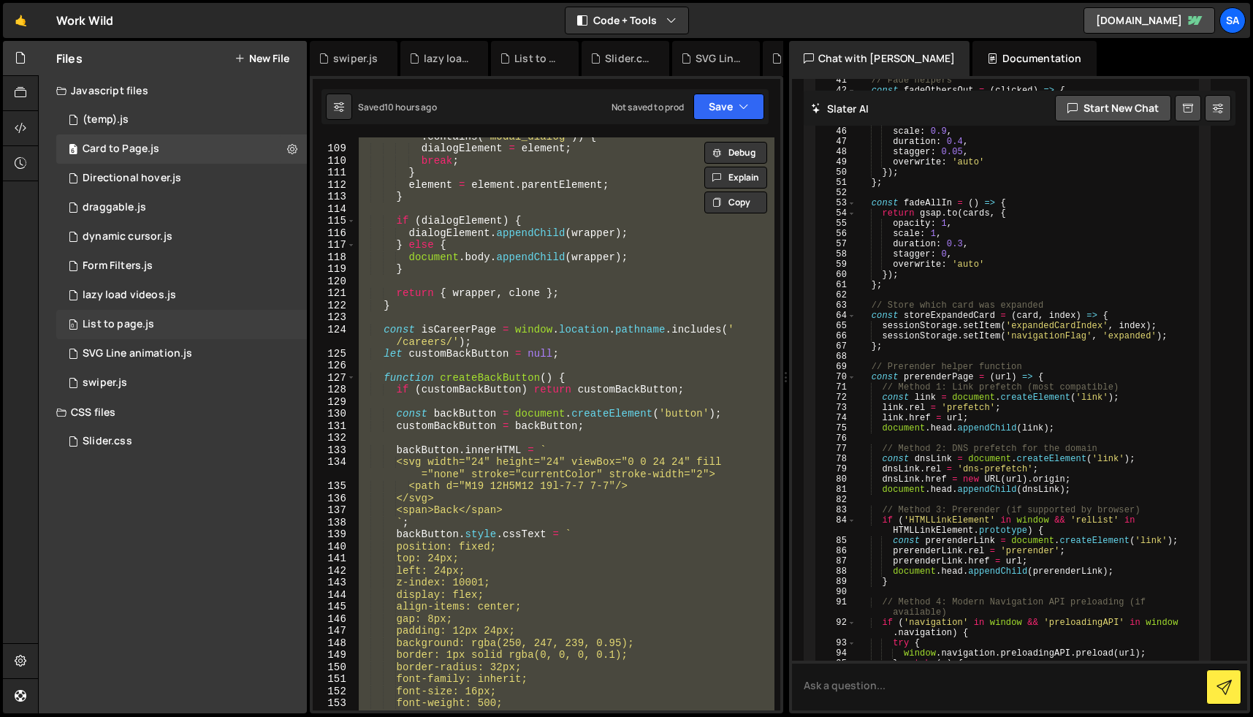
click at [187, 323] on div "0 List to page.js 0" at bounding box center [181, 324] width 251 height 29
click at [286, 320] on button at bounding box center [292, 324] width 26 height 26
type input "List to page"
radio input "true"
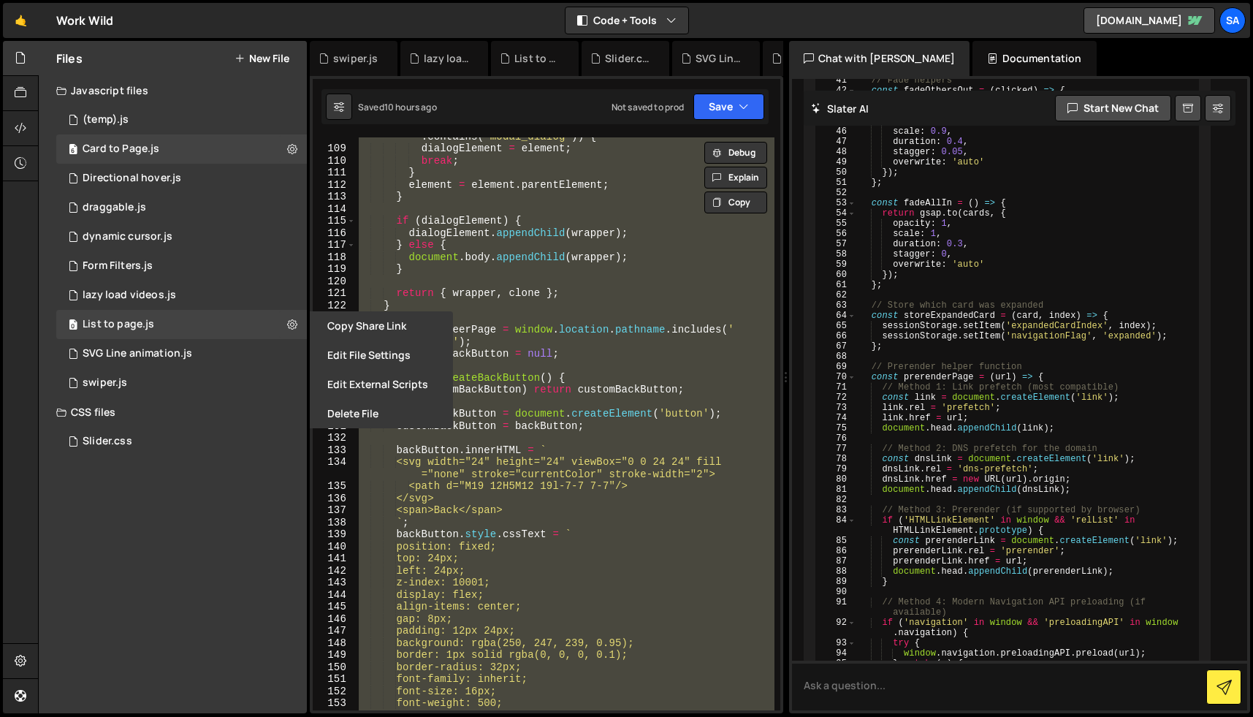
scroll to position [0, 0]
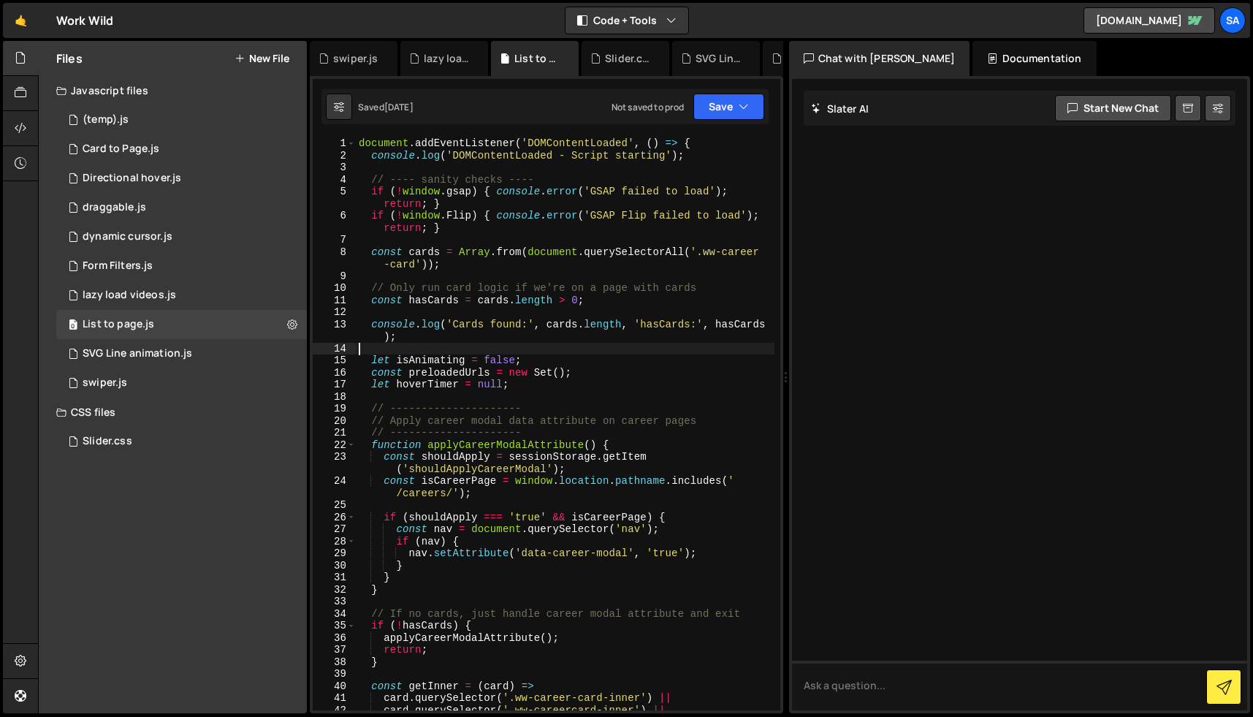
click at [361, 348] on div "document . addEventListener ( 'DOMContentLoaded' , ( ) => { console . log ( 'DO…" at bounding box center [565, 435] width 419 height 597
click at [290, 322] on icon at bounding box center [292, 324] width 10 height 14
type input "List to page"
radio input "true"
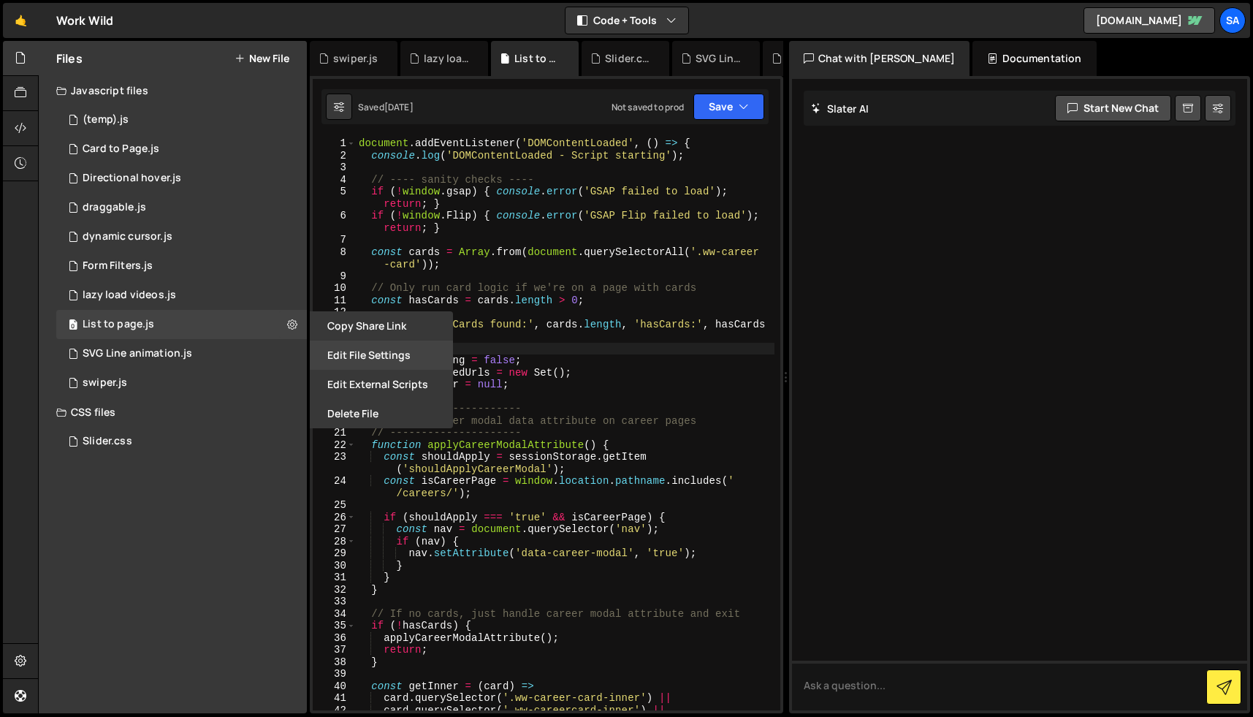
click at [333, 345] on button "Edit File Settings" at bounding box center [381, 355] width 143 height 29
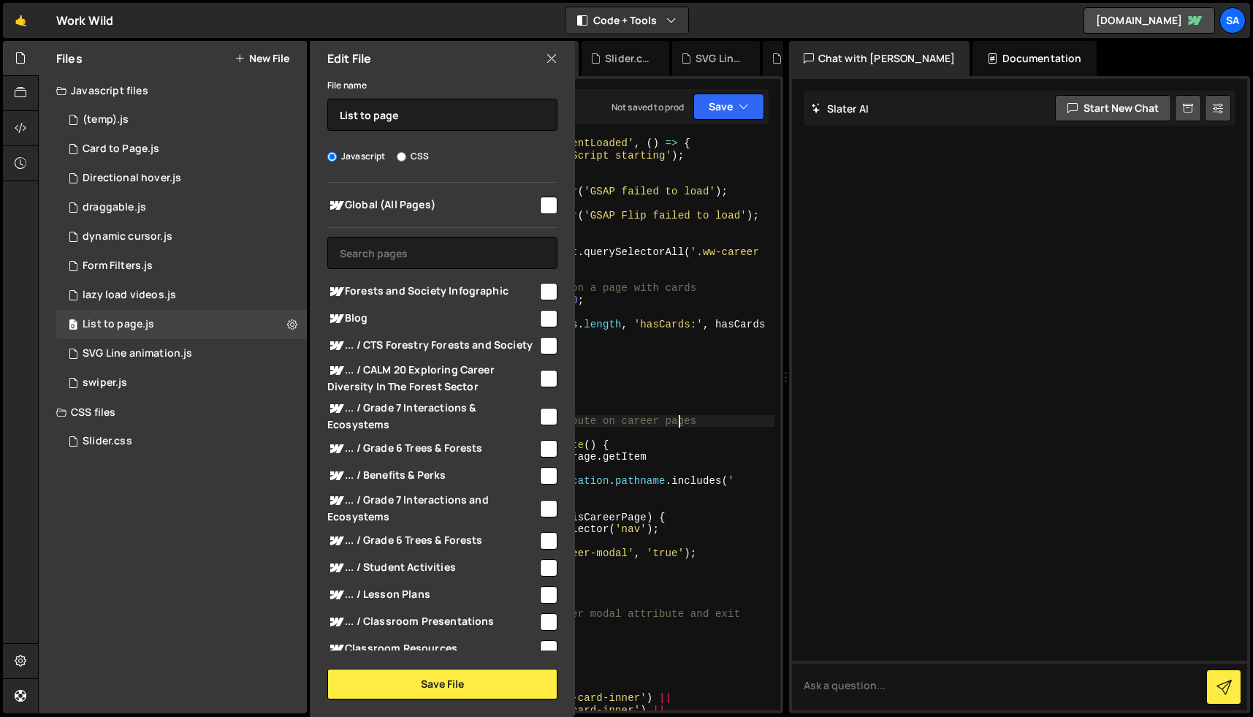
click at [681, 419] on div "document . addEventListener ( 'DOMContentLoaded' , ( ) => { console . log ( 'DO…" at bounding box center [565, 435] width 419 height 597
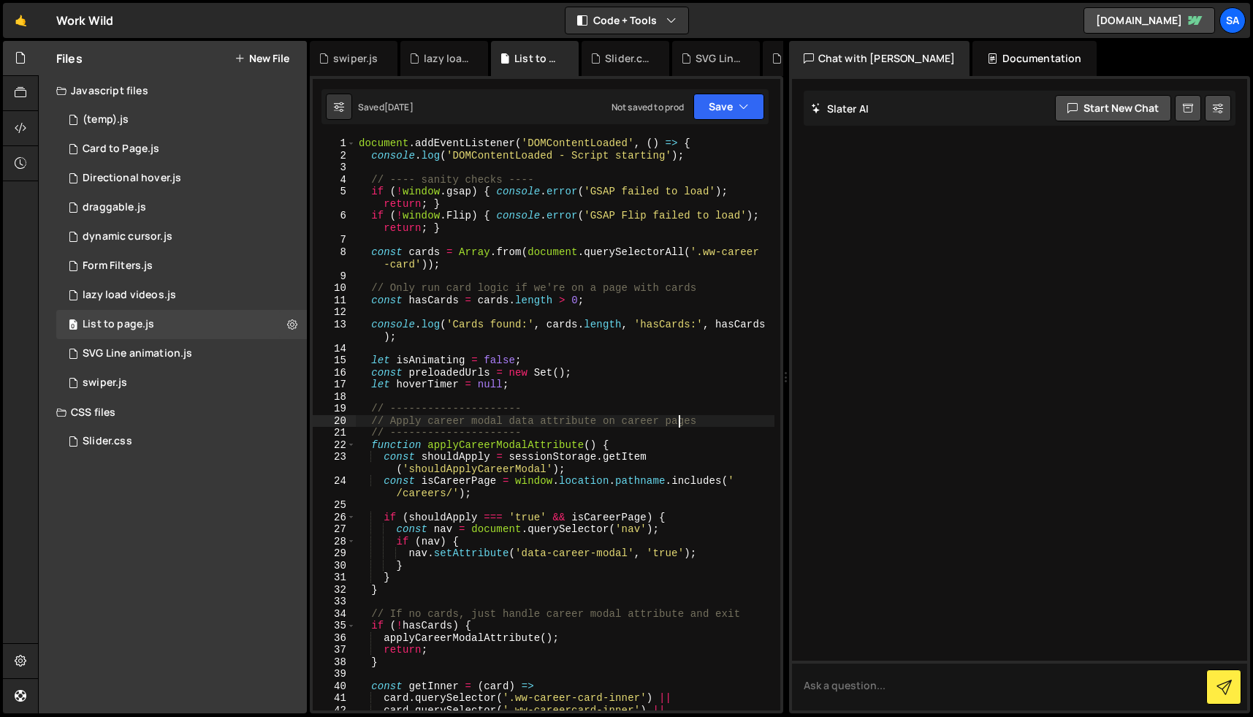
type textarea "});"
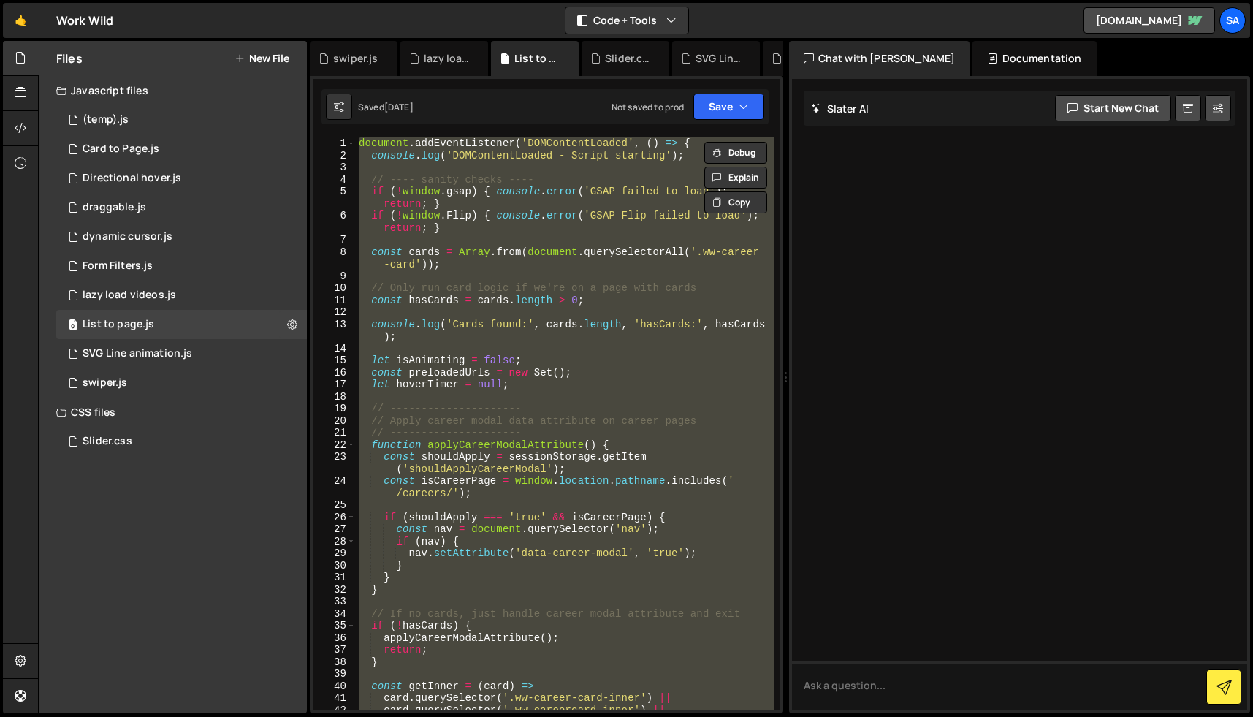
paste textarea
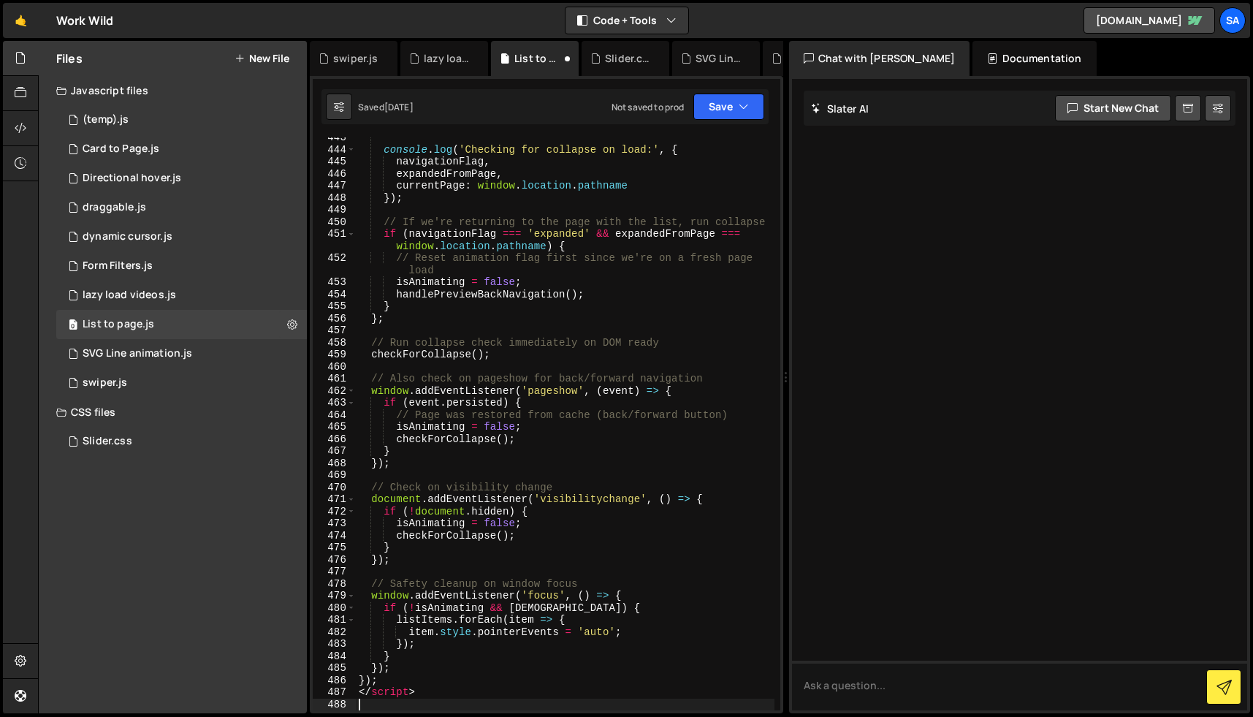
scroll to position [5841, 0]
click at [425, 318] on div "console . log ( 'Checking for collapse on load:' , { navigationFlag , expandedF…" at bounding box center [565, 430] width 419 height 597
type textarea "</script>"
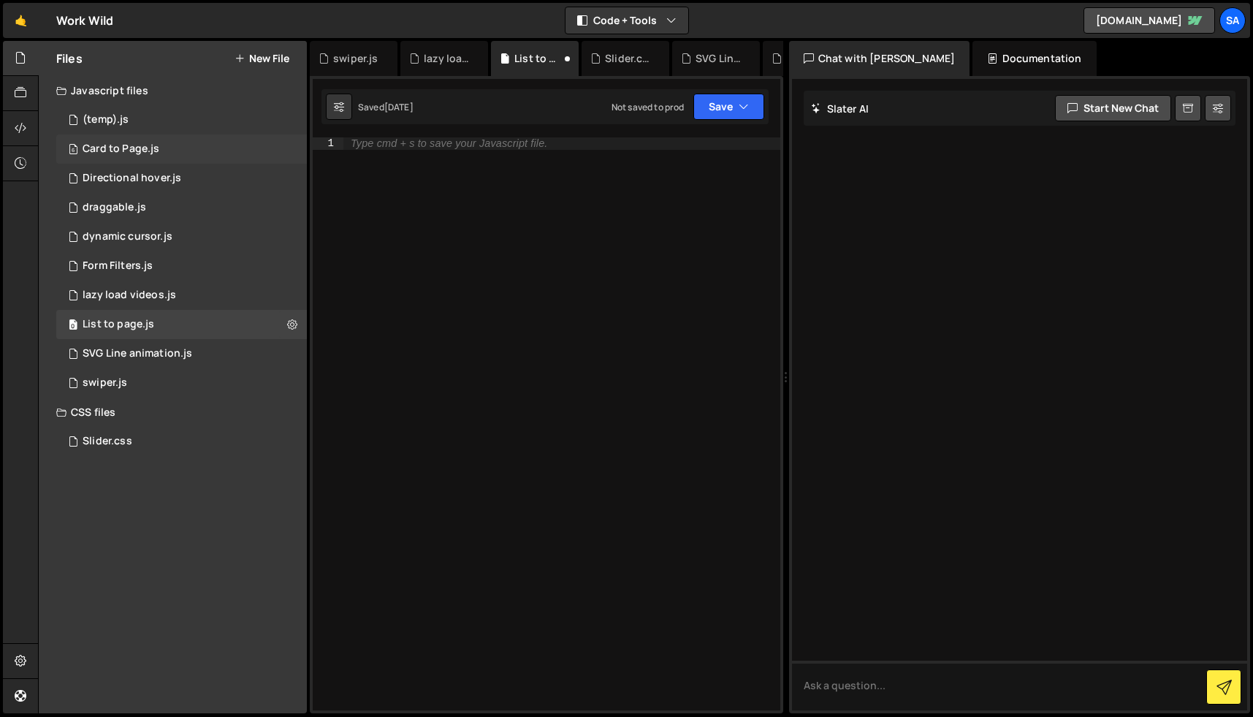
click at [179, 156] on div "6 Card to Page.js 0" at bounding box center [181, 148] width 251 height 29
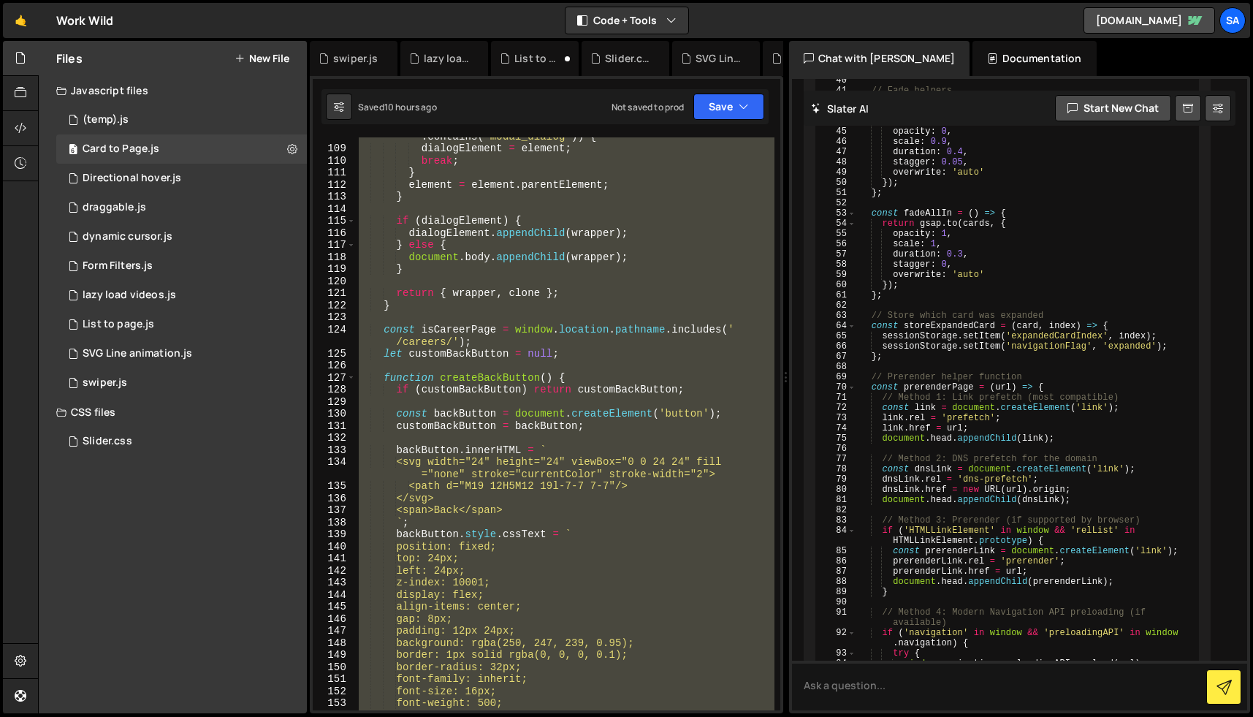
scroll to position [4671, 0]
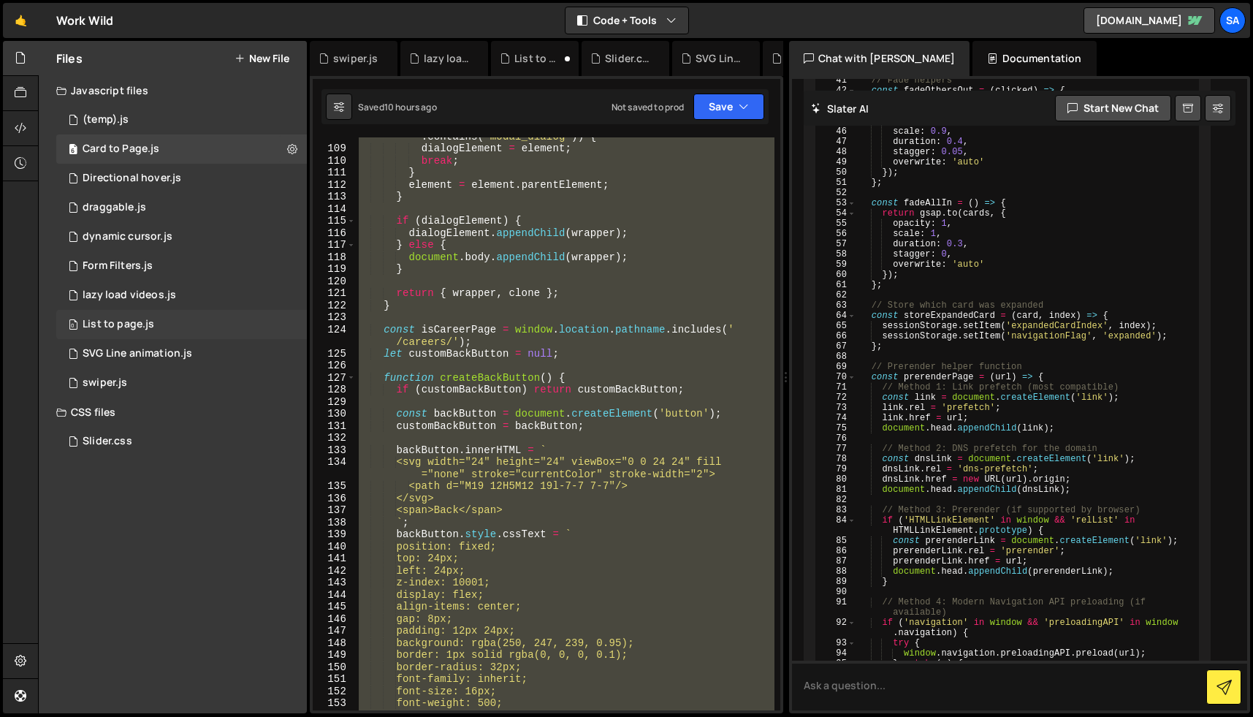
click at [162, 326] on div "0 List to page.js 0" at bounding box center [181, 324] width 251 height 29
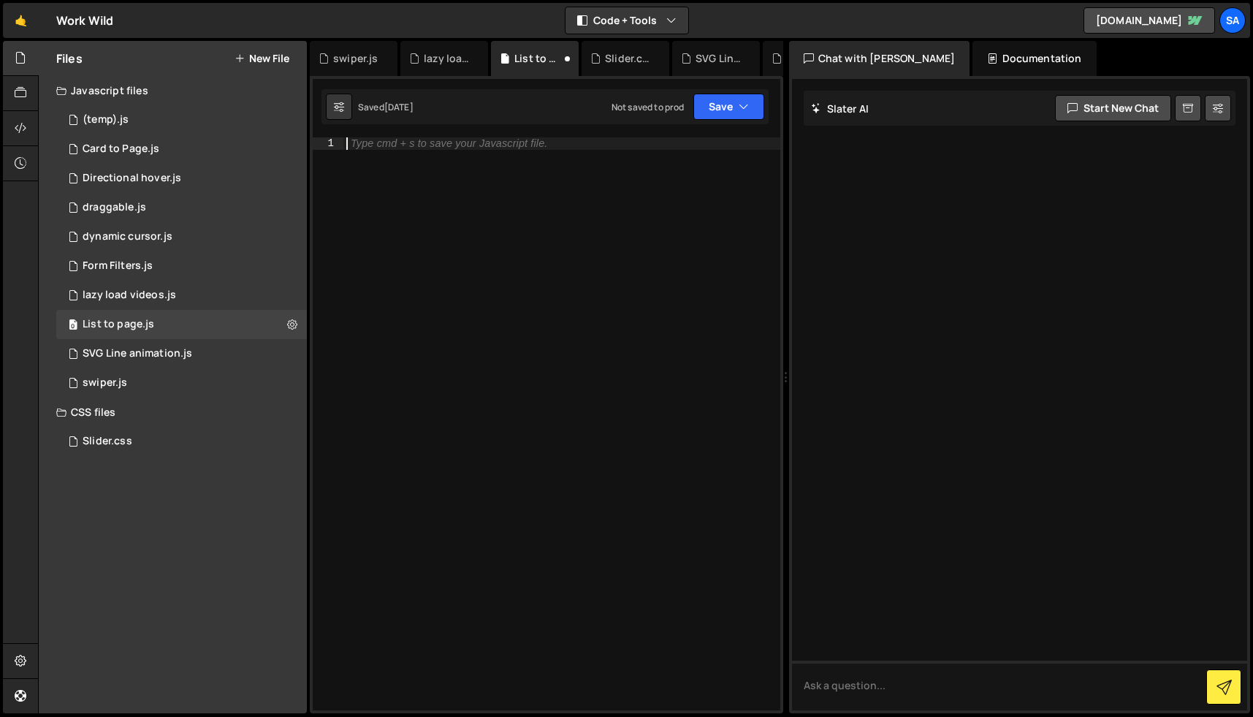
click at [544, 325] on div "Type cmd + s to save your Javascript file." at bounding box center [561, 435] width 437 height 597
paste textarea "</script>"
type textarea "</script>"
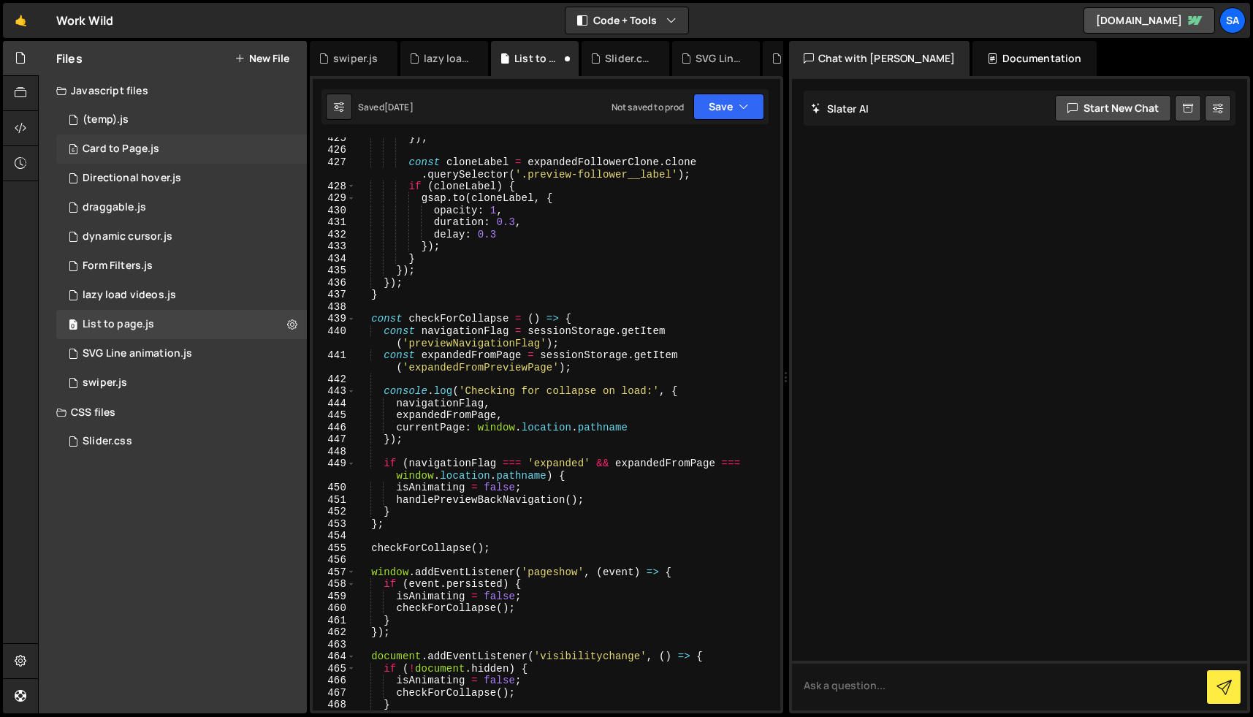
click at [143, 148] on div "Card to Page.js" at bounding box center [121, 148] width 77 height 13
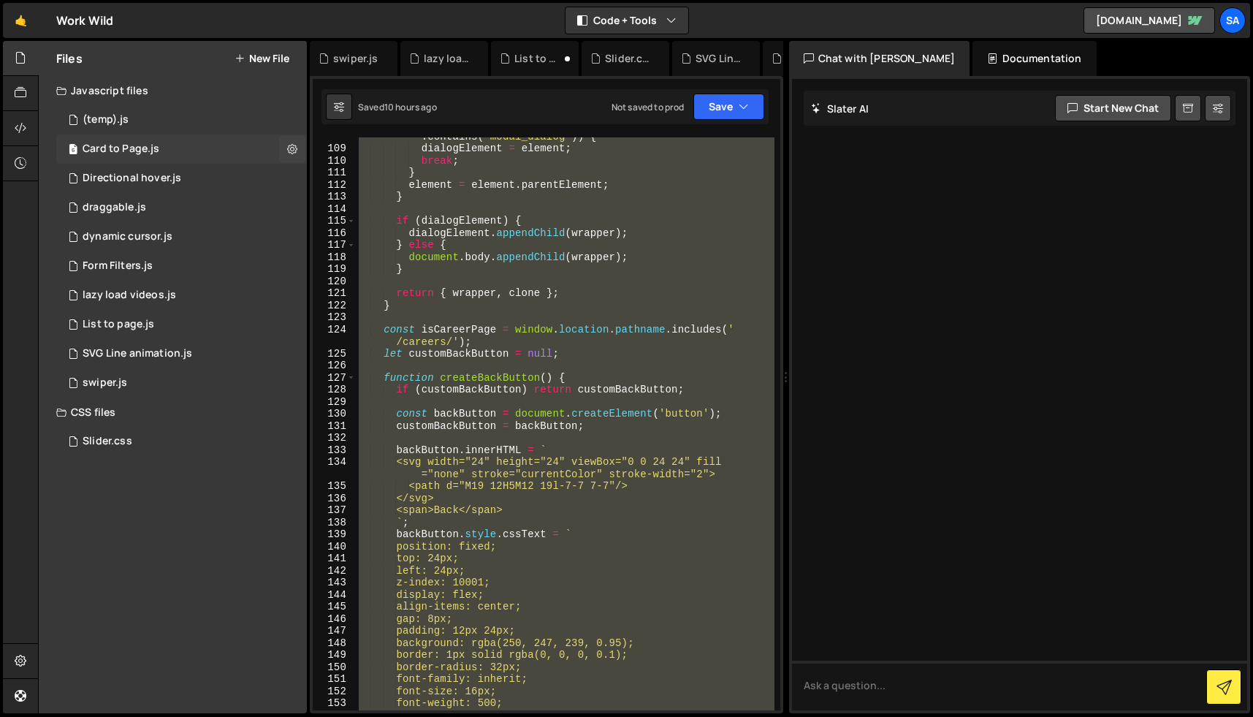
click at [139, 147] on div "Card to Page.js" at bounding box center [121, 148] width 77 height 13
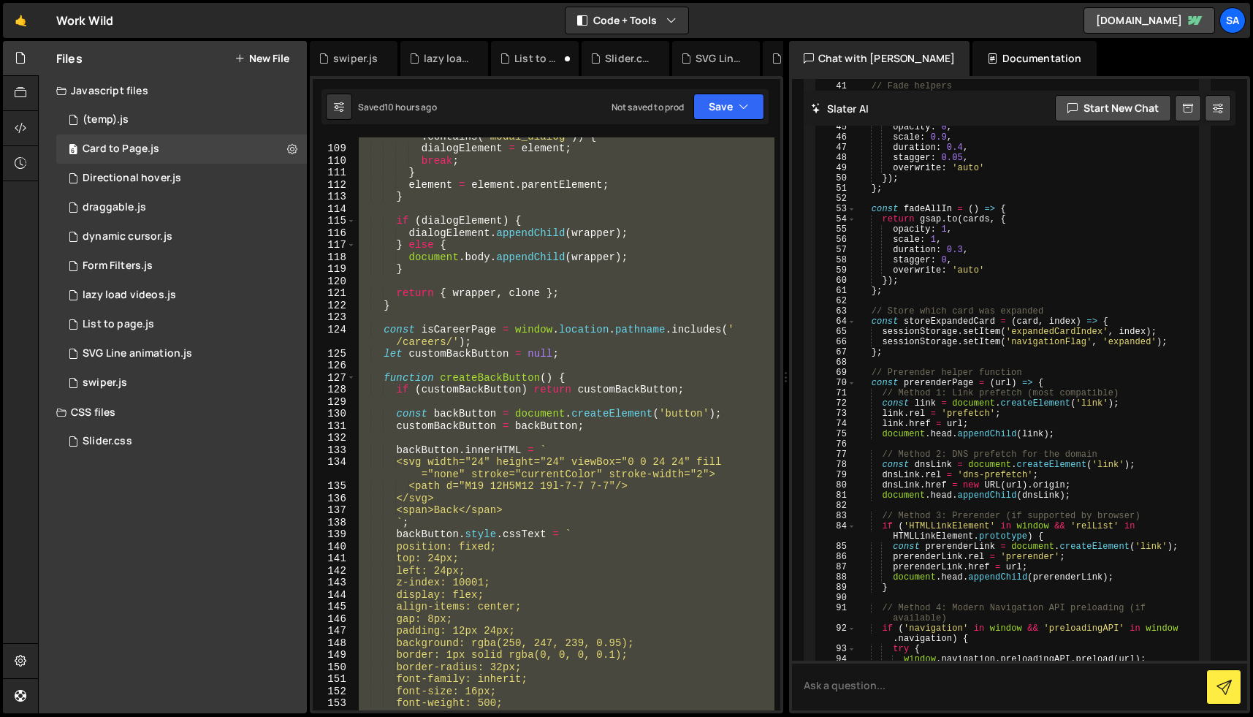
scroll to position [4671, 0]
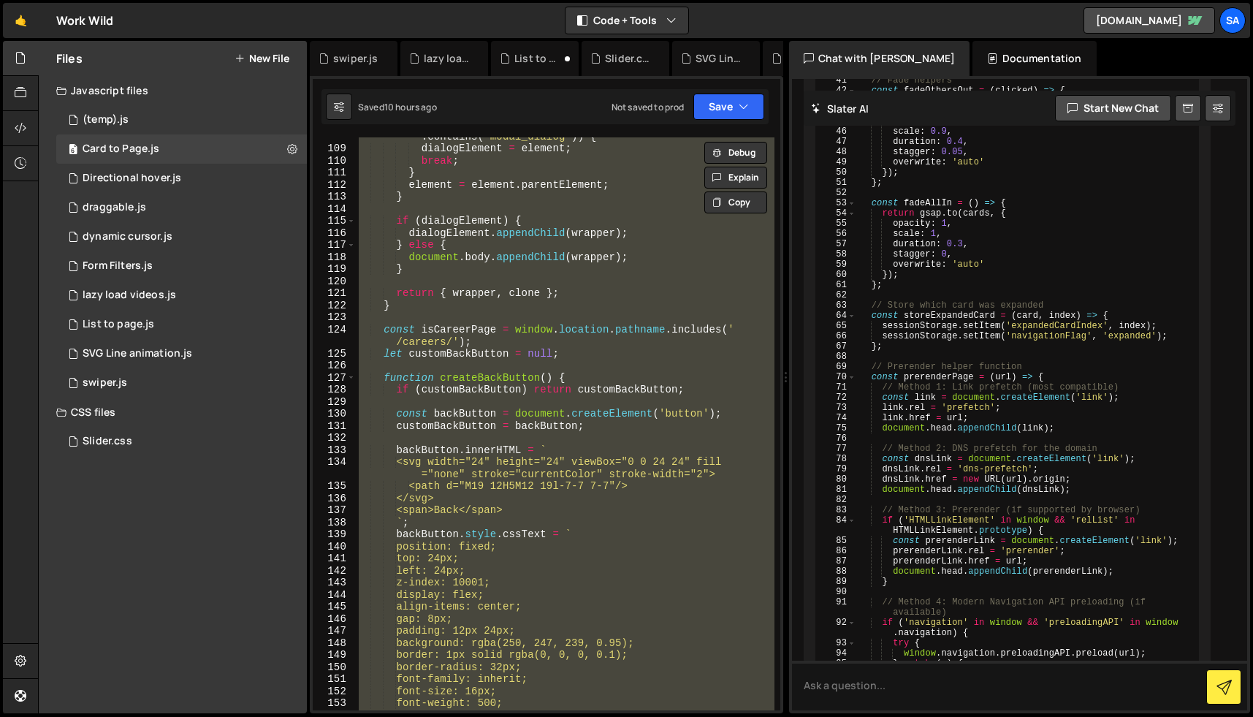
click at [539, 324] on div "if ( element . tagName === 'DIALOG' || element . classList . contains ( 'modal_…" at bounding box center [565, 423] width 419 height 573
paste textarea
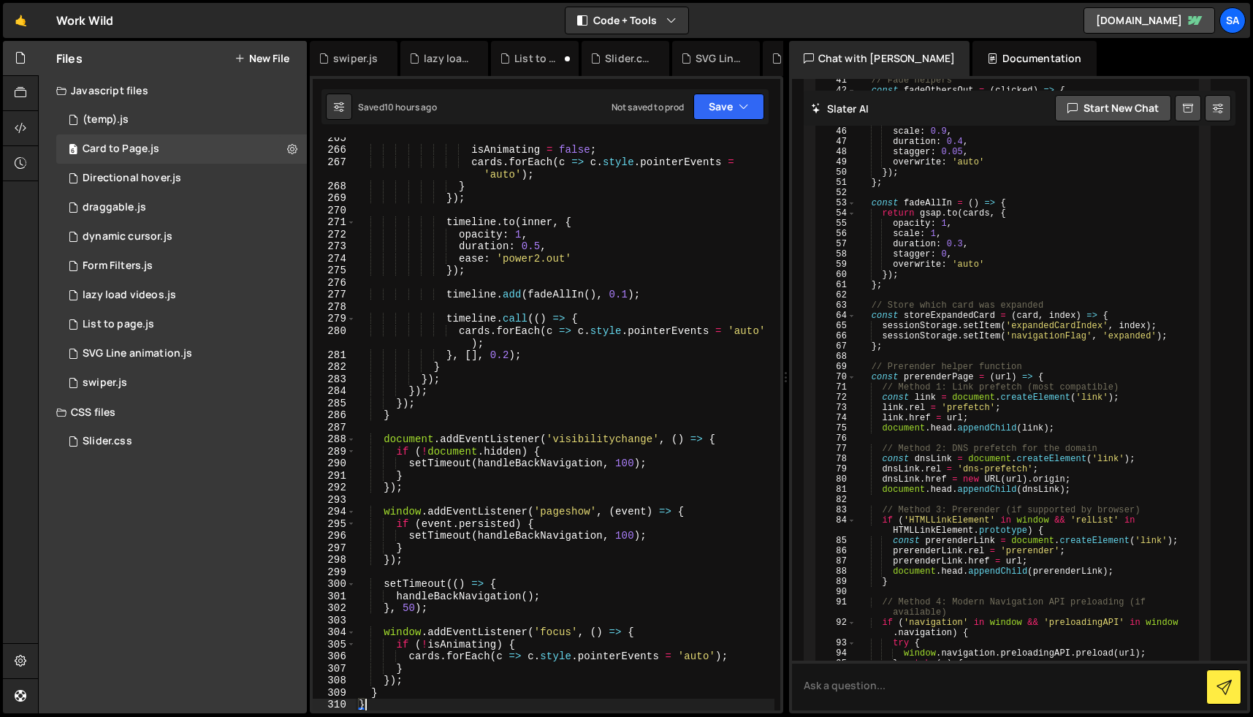
scroll to position [3442, 0]
click at [713, 103] on button "Save" at bounding box center [728, 107] width 71 height 26
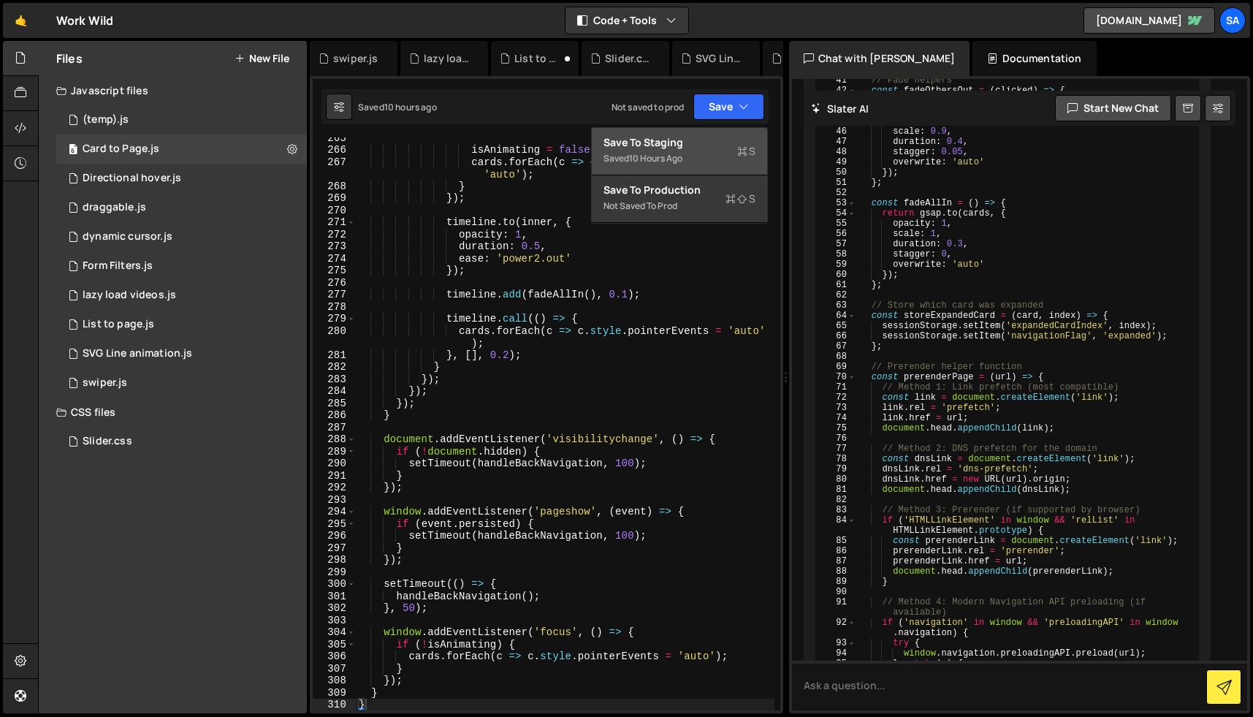
click at [680, 142] on div "Save to Staging S" at bounding box center [680, 142] width 152 height 15
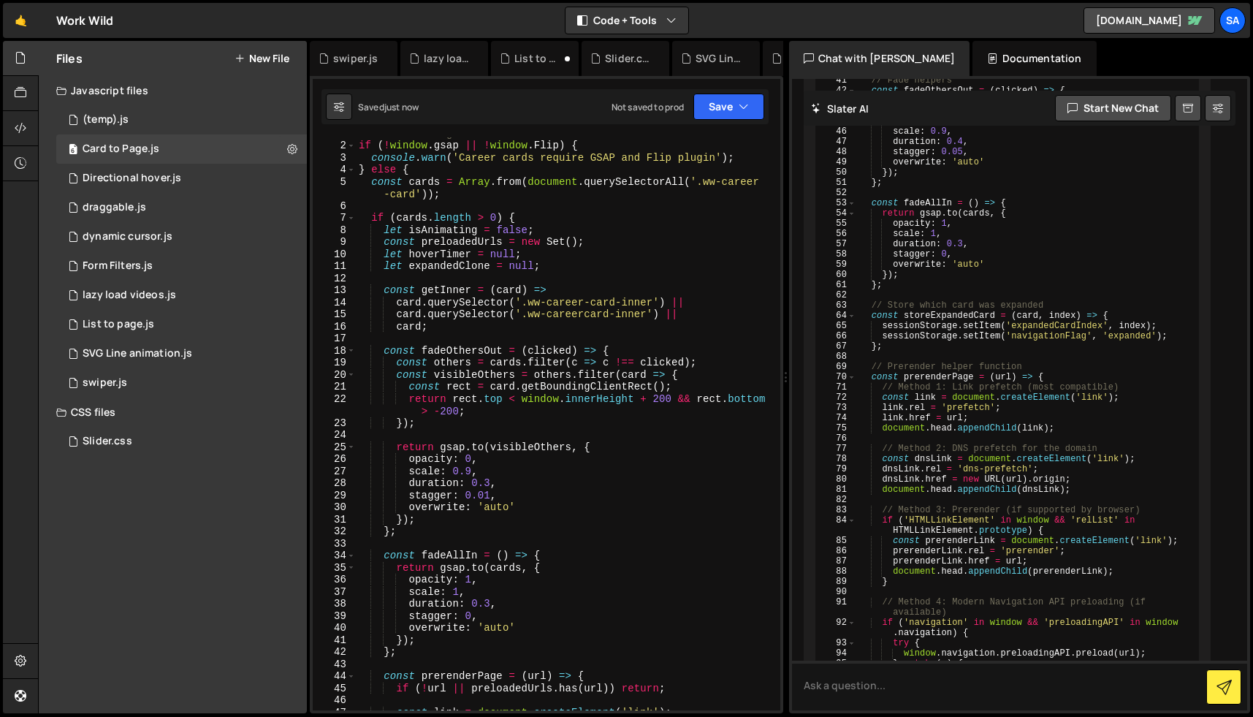
scroll to position [0, 0]
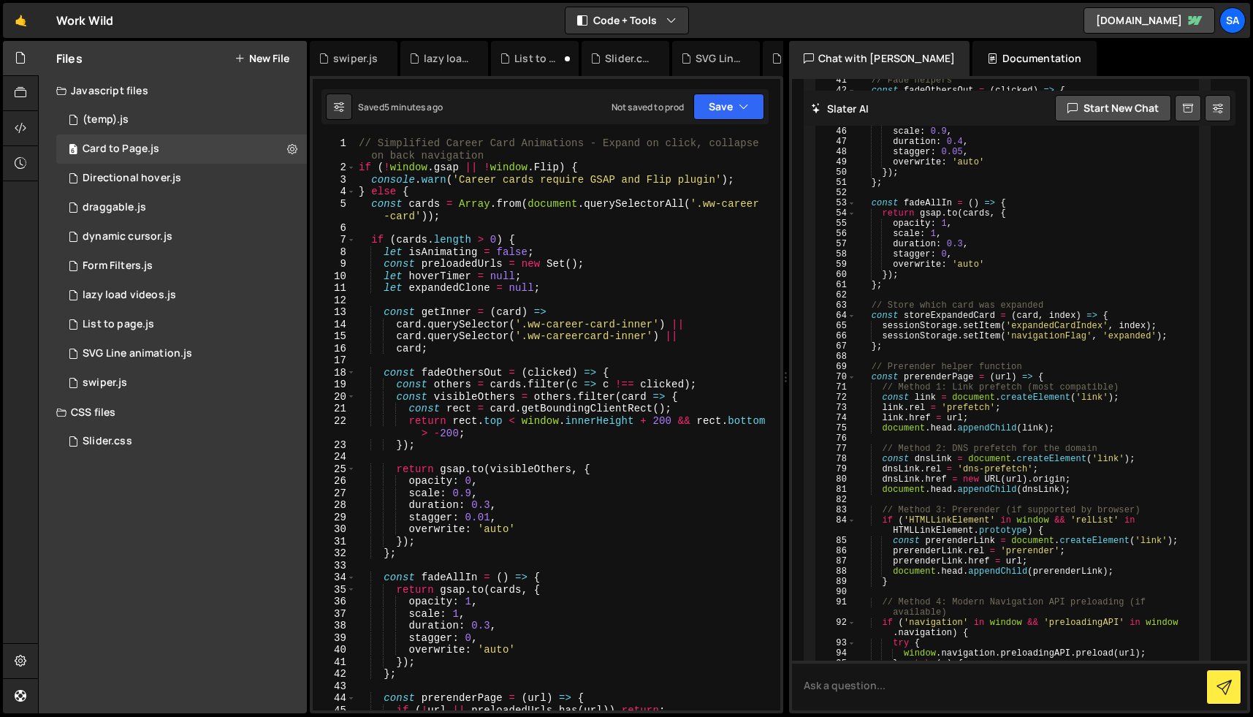
click at [611, 242] on div "// Simplified Career Card Animations - Expand on click, collapse on back naviga…" at bounding box center [565, 441] width 419 height 609
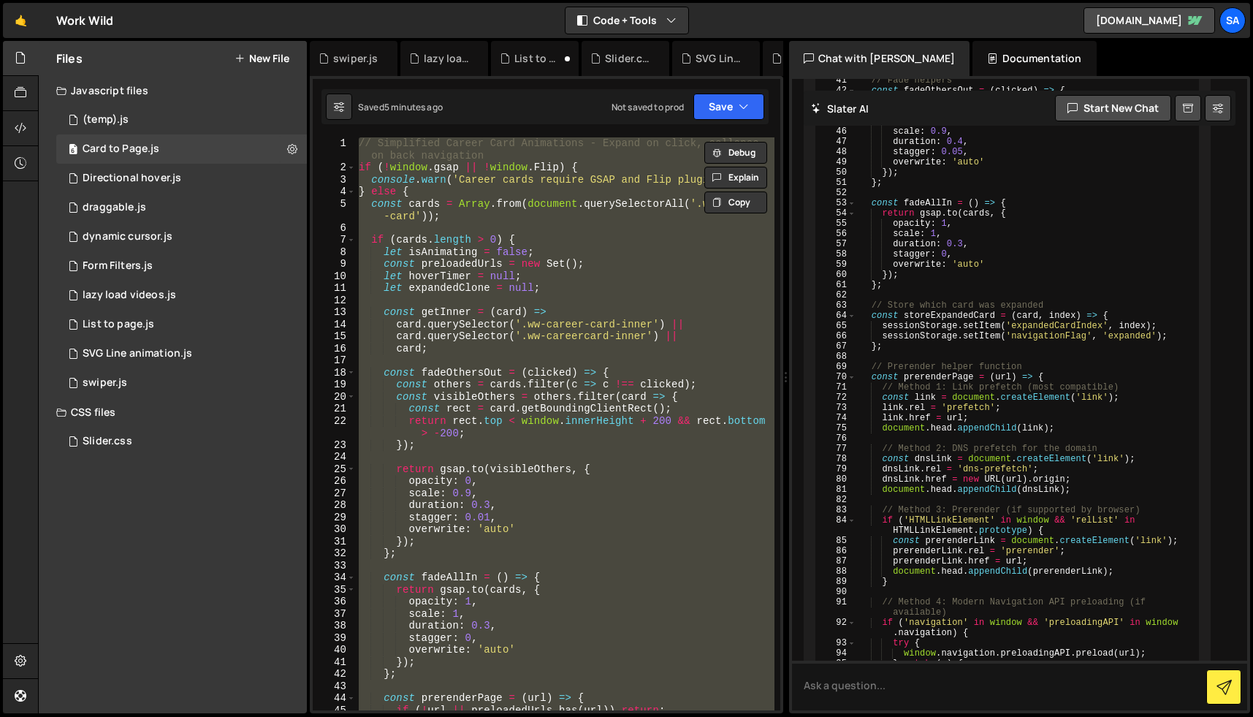
paste textarea
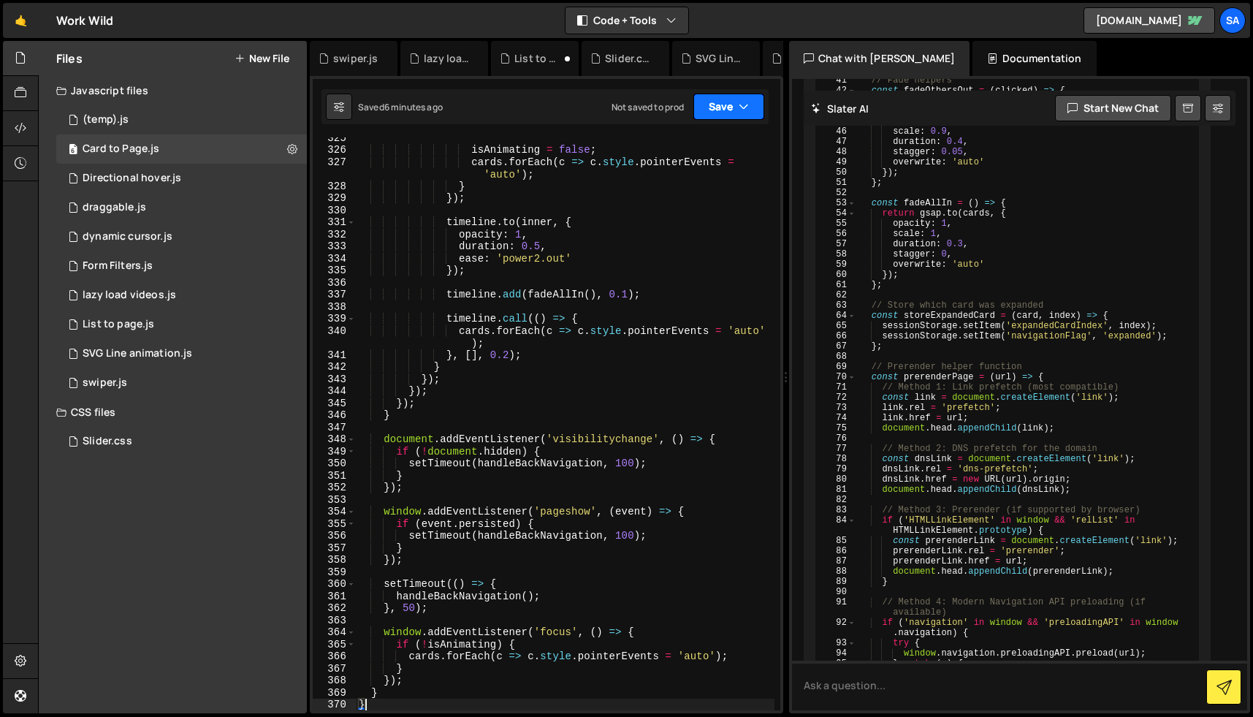
click at [734, 114] on button "Save" at bounding box center [728, 107] width 71 height 26
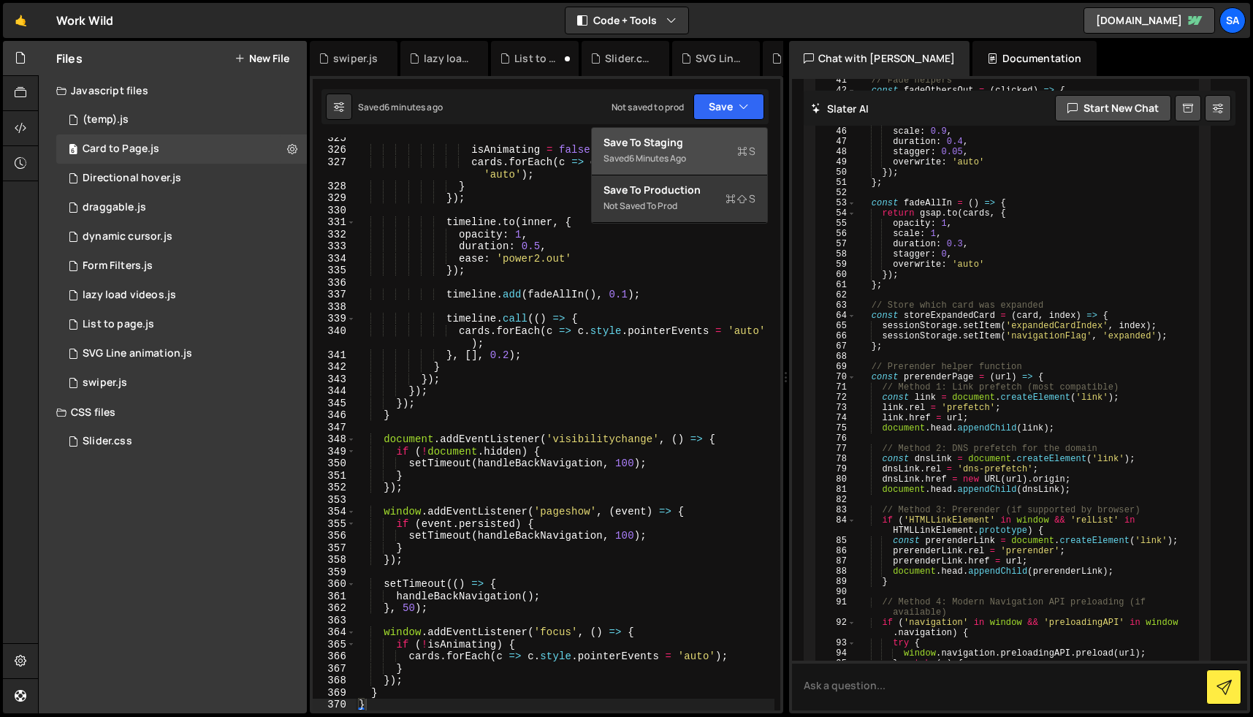
click at [713, 147] on div "Save to Staging S" at bounding box center [680, 142] width 152 height 15
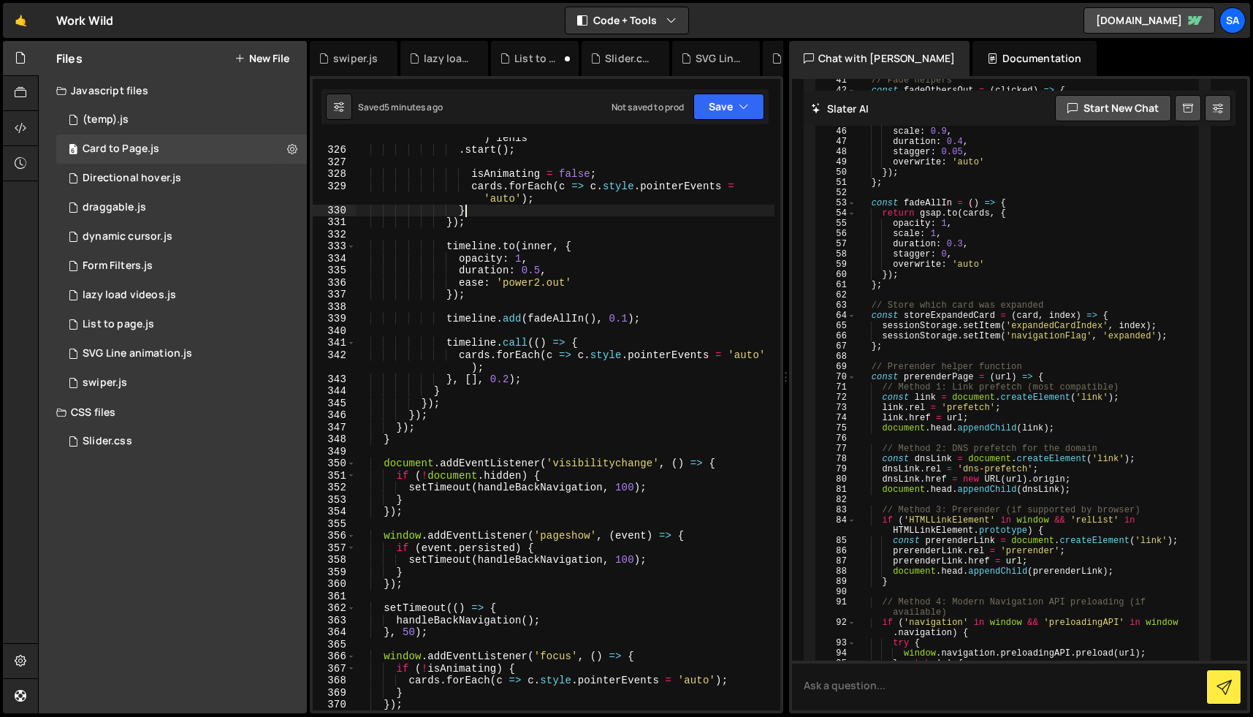
click at [495, 205] on div "if ( typeof [PERSON_NAME] !== 'undefined' && [PERSON_NAME] . start ) [PERSON_NA…" at bounding box center [565, 424] width 419 height 609
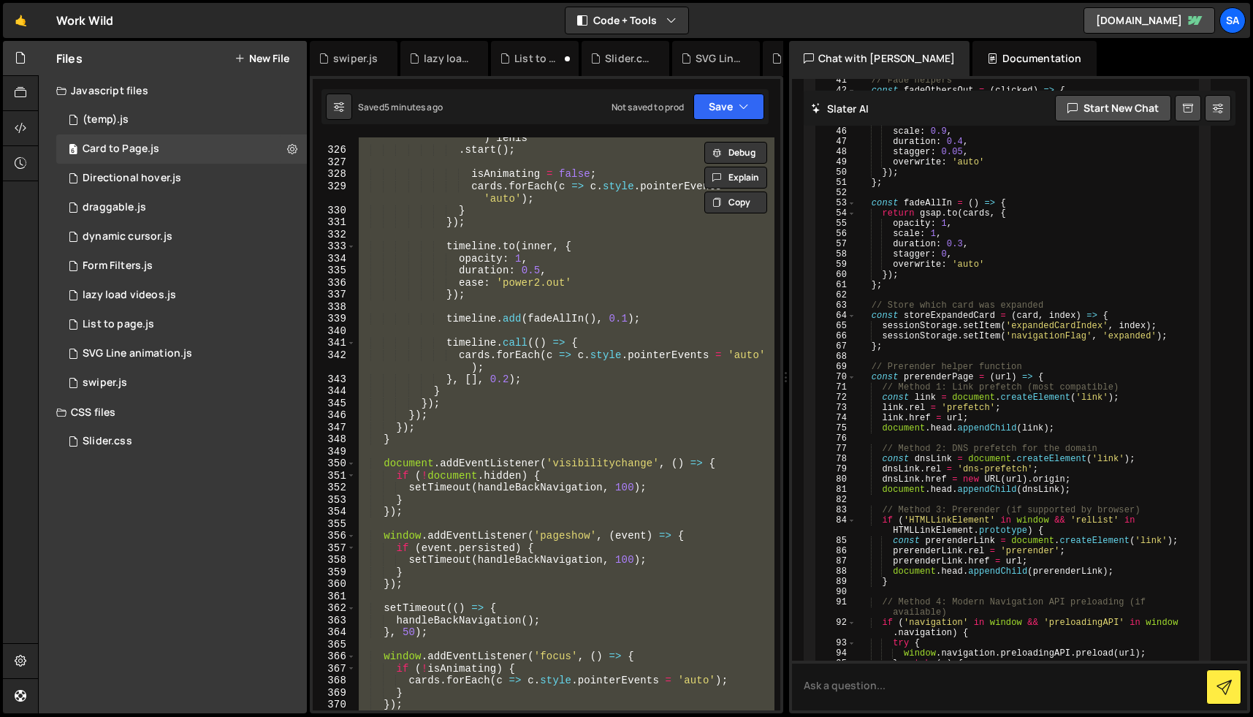
paste textarea
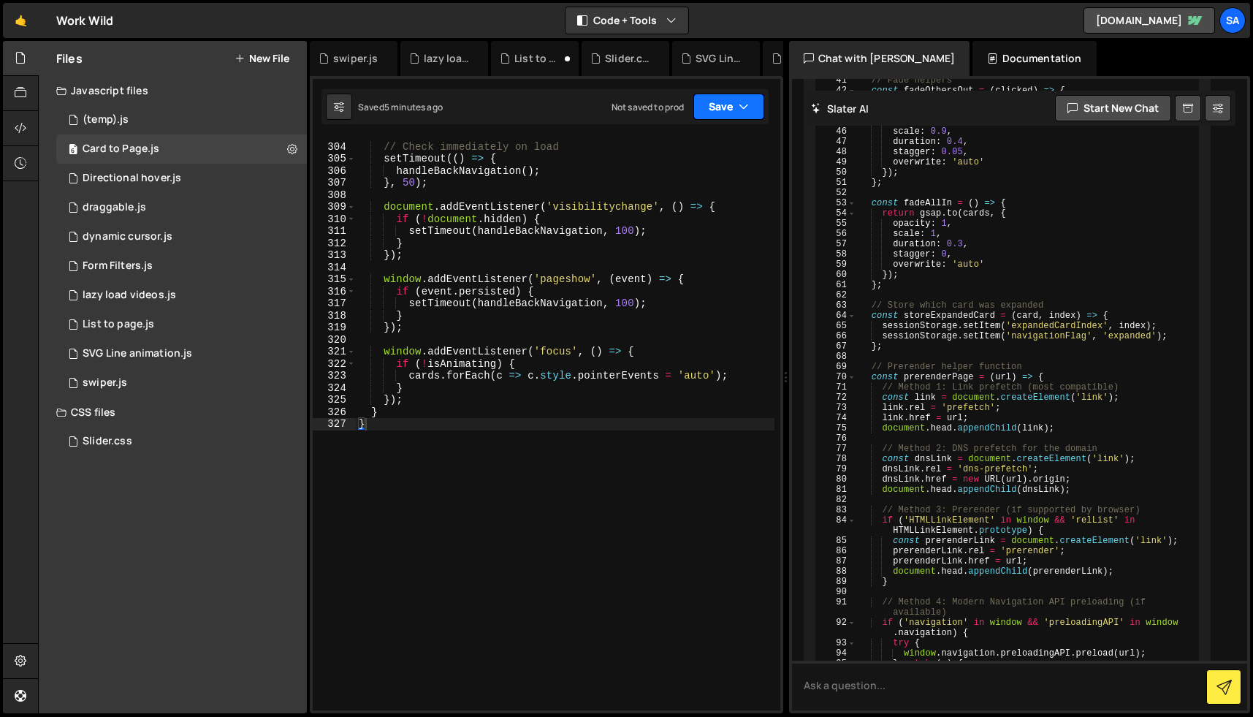
click at [727, 107] on button "Save" at bounding box center [728, 107] width 71 height 26
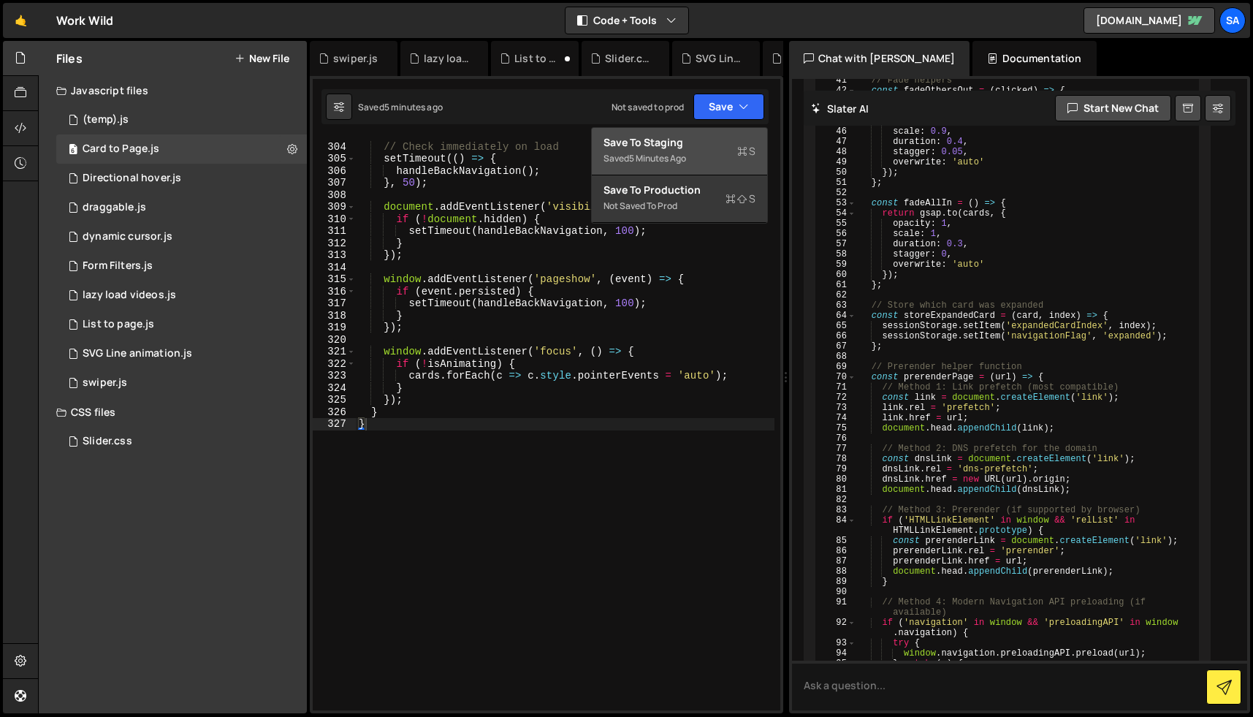
click at [704, 140] on div "Save to Staging S" at bounding box center [680, 142] width 152 height 15
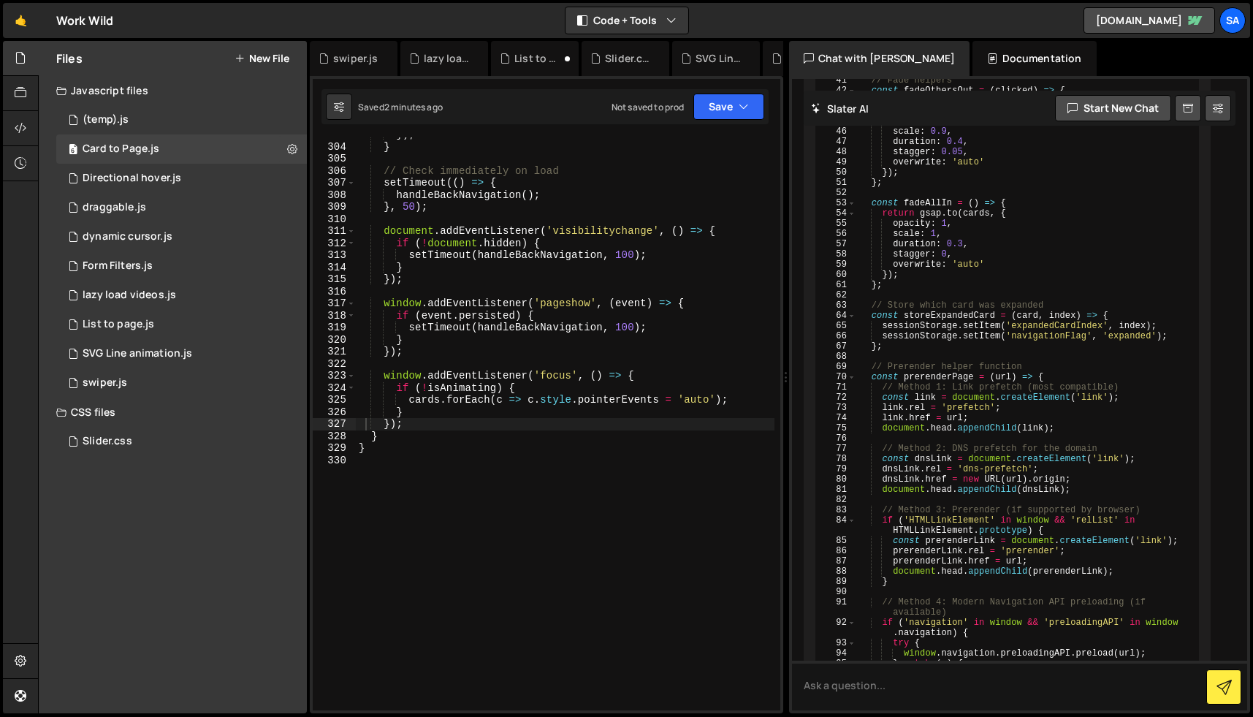
click at [492, 266] on div "}) ; } // Check immediately on load setTimeout (( ) => { handleBackNavigation (…" at bounding box center [565, 427] width 419 height 597
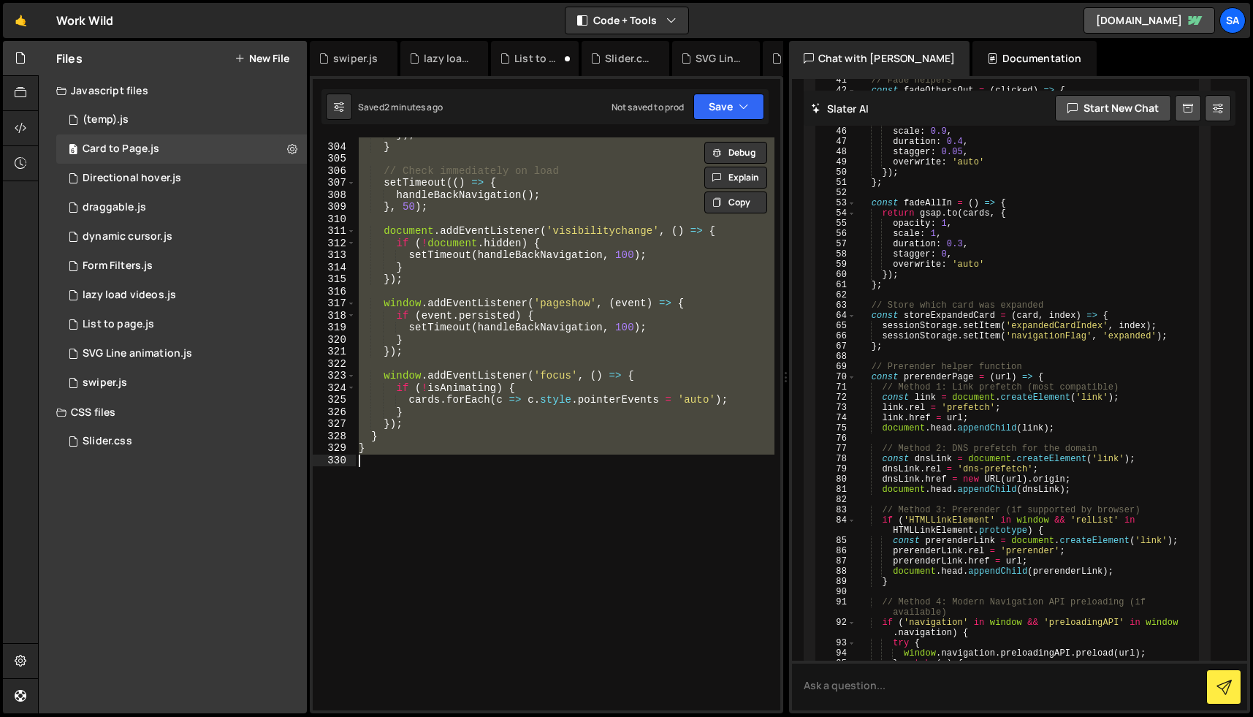
paste textarea
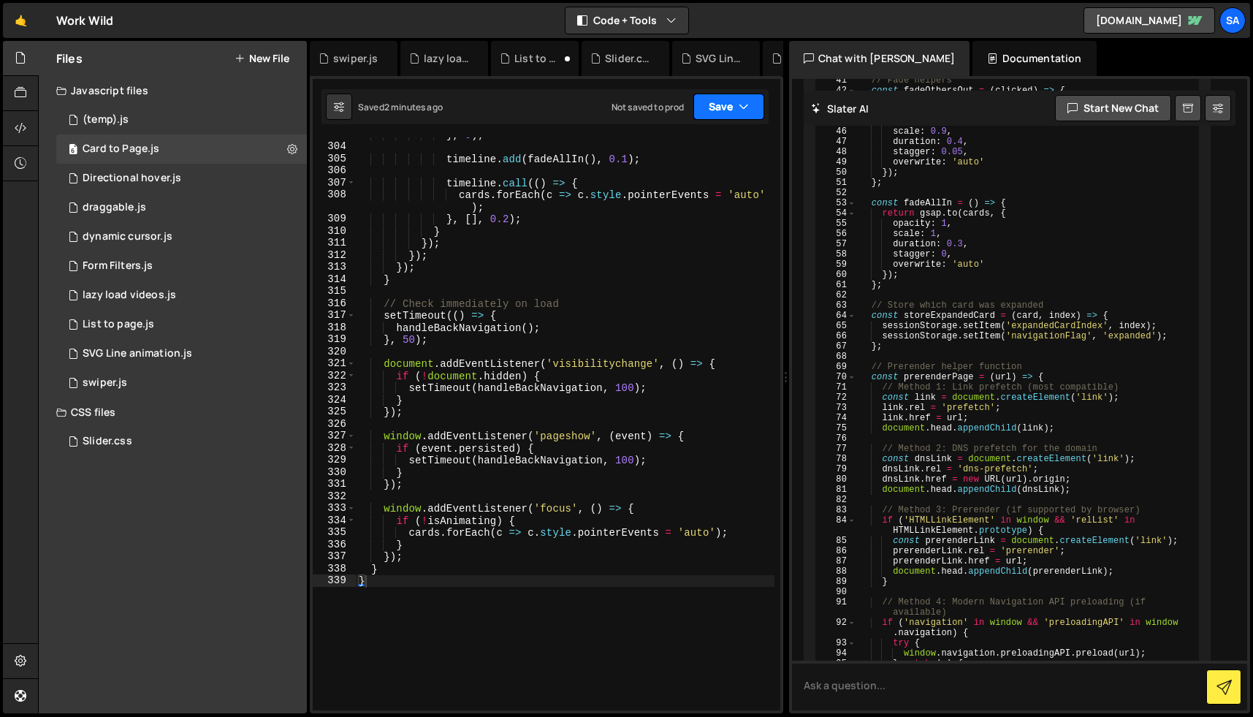
click at [723, 107] on button "Save" at bounding box center [728, 107] width 71 height 26
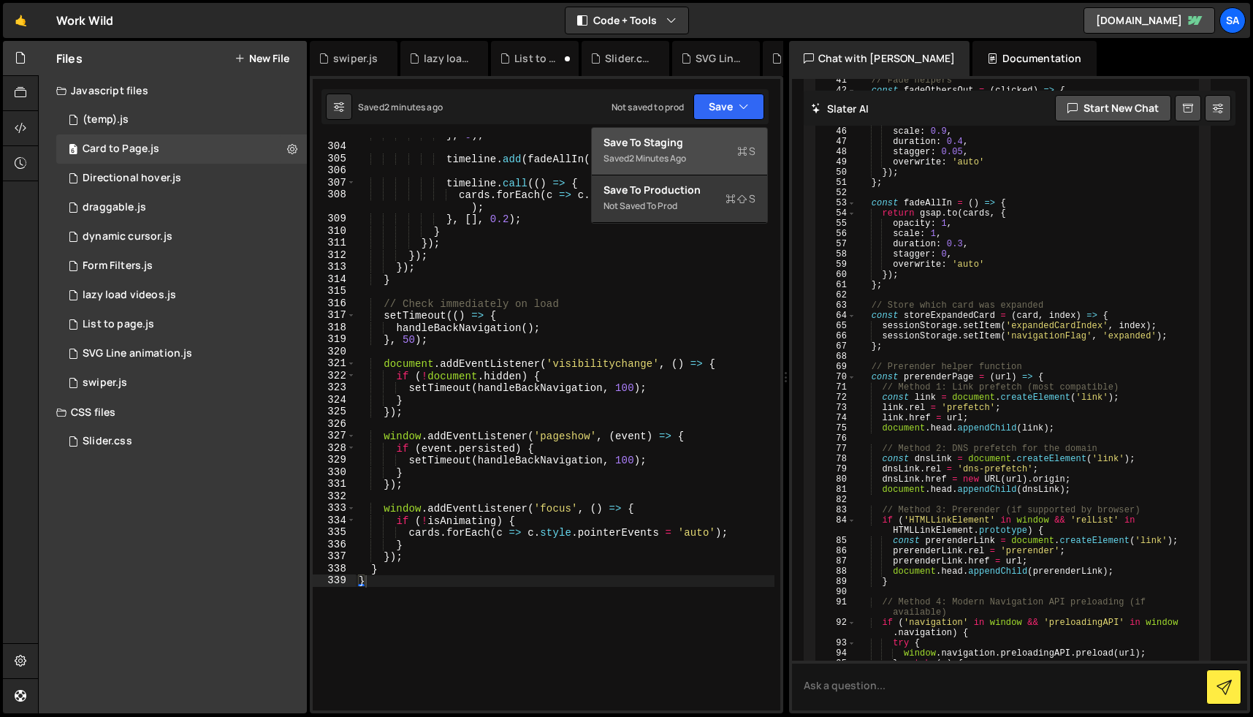
click at [686, 140] on div "Save to Staging S" at bounding box center [680, 142] width 152 height 15
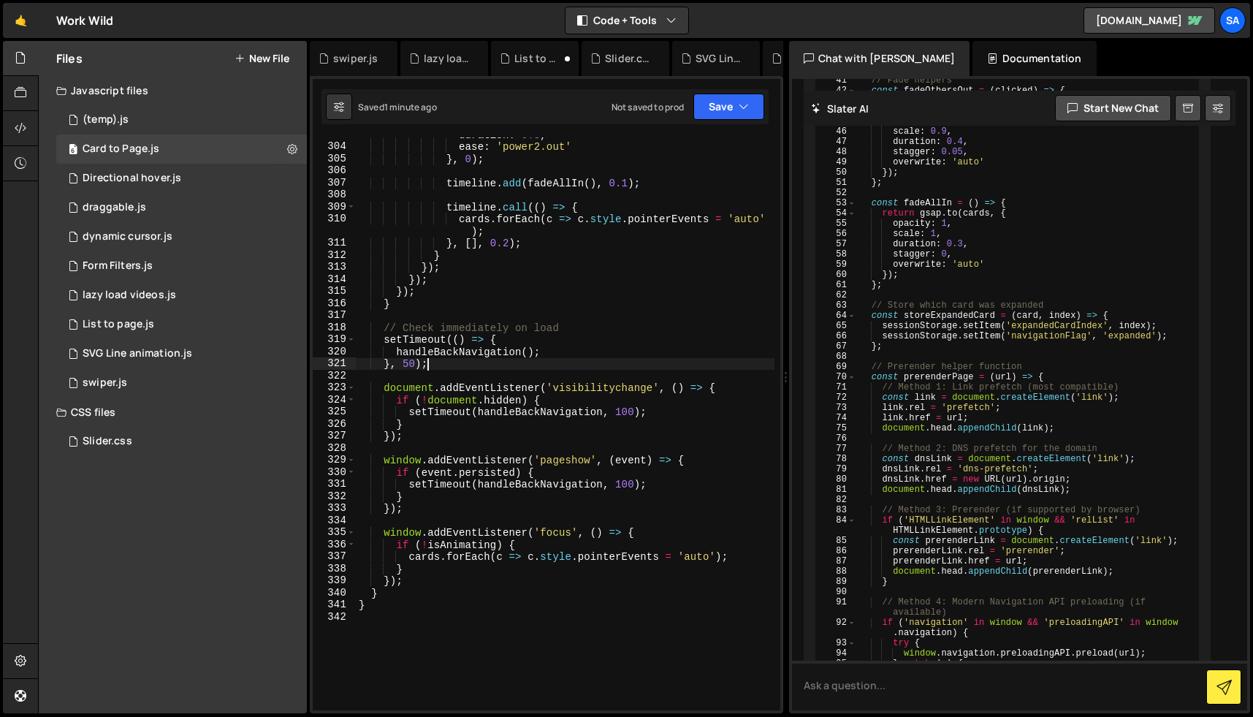
click at [531, 359] on div "duration : 0.5 , ease : 'power2.out' } , 0 ) ; timeline . add ( fadeAllIn ( ) ,…" at bounding box center [565, 427] width 419 height 597
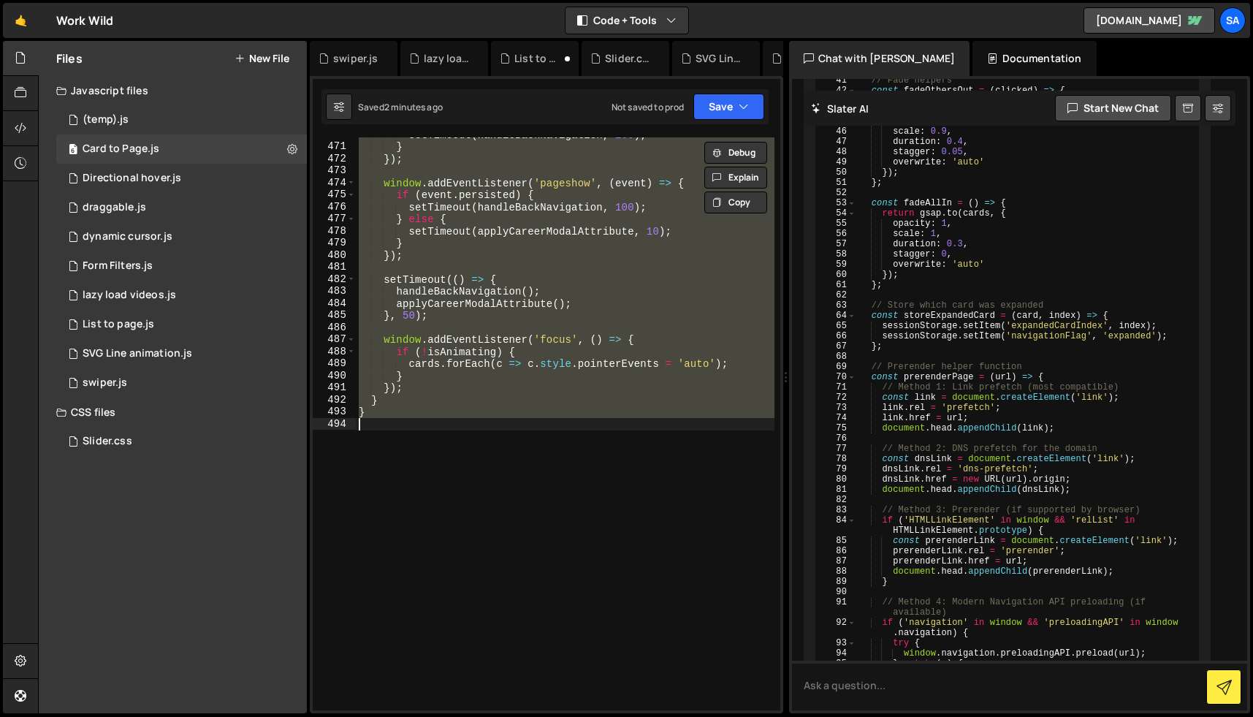
scroll to position [3716, 0]
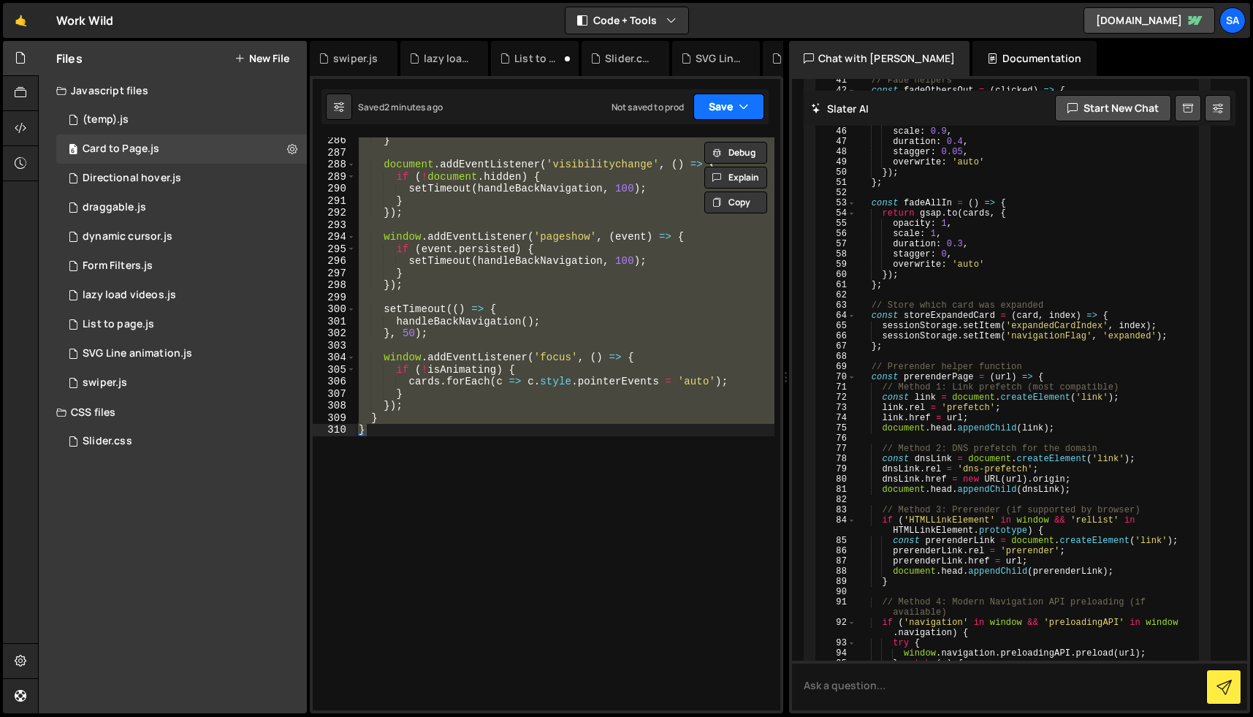
click at [715, 108] on button "Save" at bounding box center [728, 107] width 71 height 26
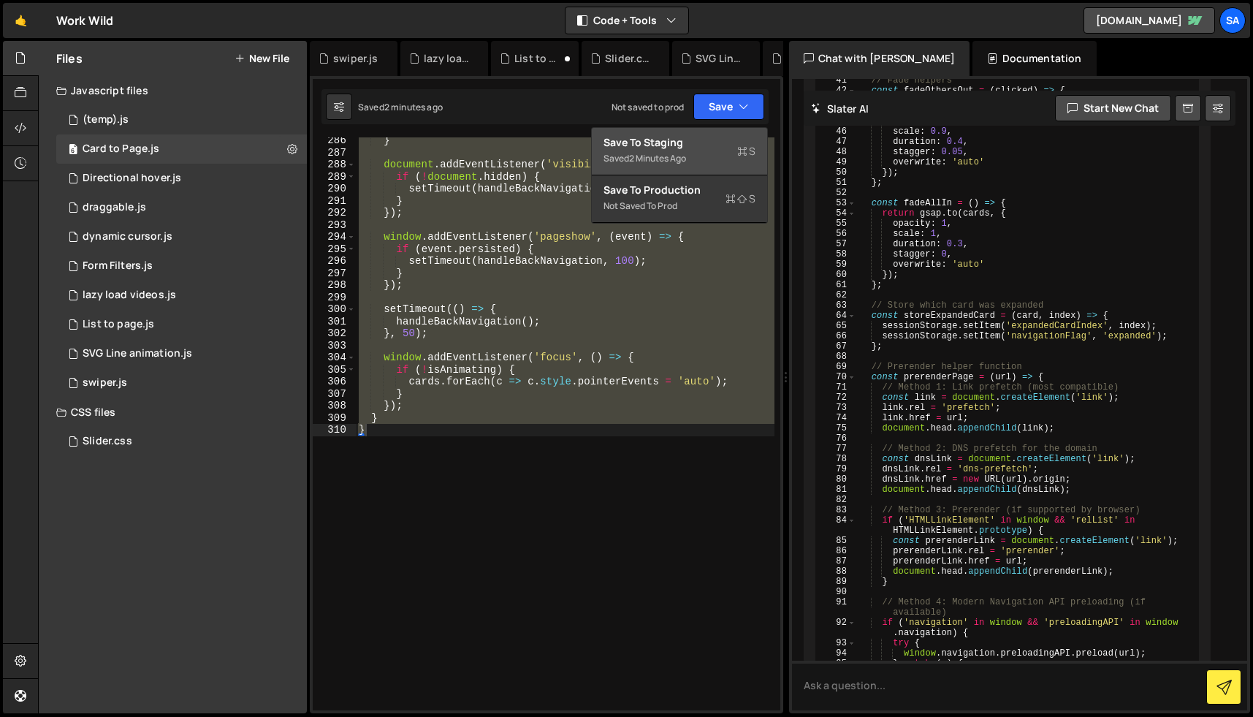
click at [677, 151] on div "Saved 2 minutes ago" at bounding box center [680, 159] width 152 height 18
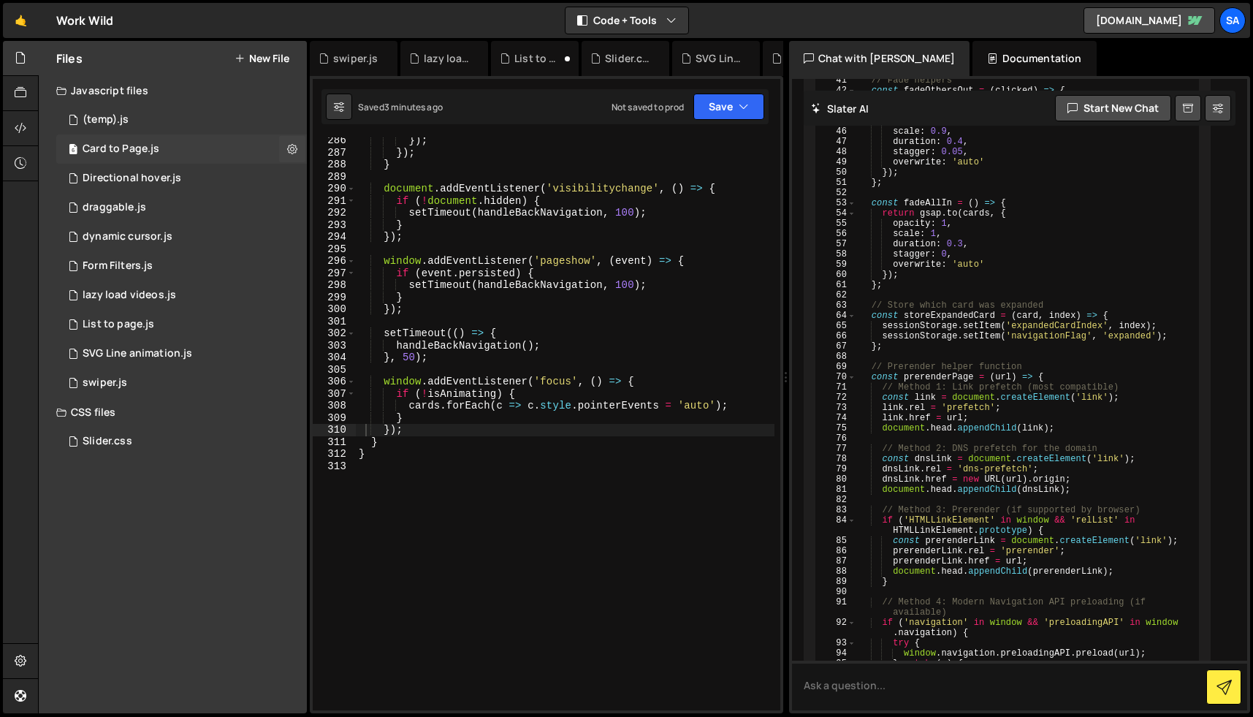
click at [176, 146] on div "6 Card to Page.js 0" at bounding box center [181, 148] width 251 height 29
click at [626, 312] on div "}) ; }) ; } document . addEventListener ( 'visibilitychange' , ( ) => { if ( ! …" at bounding box center [565, 432] width 419 height 597
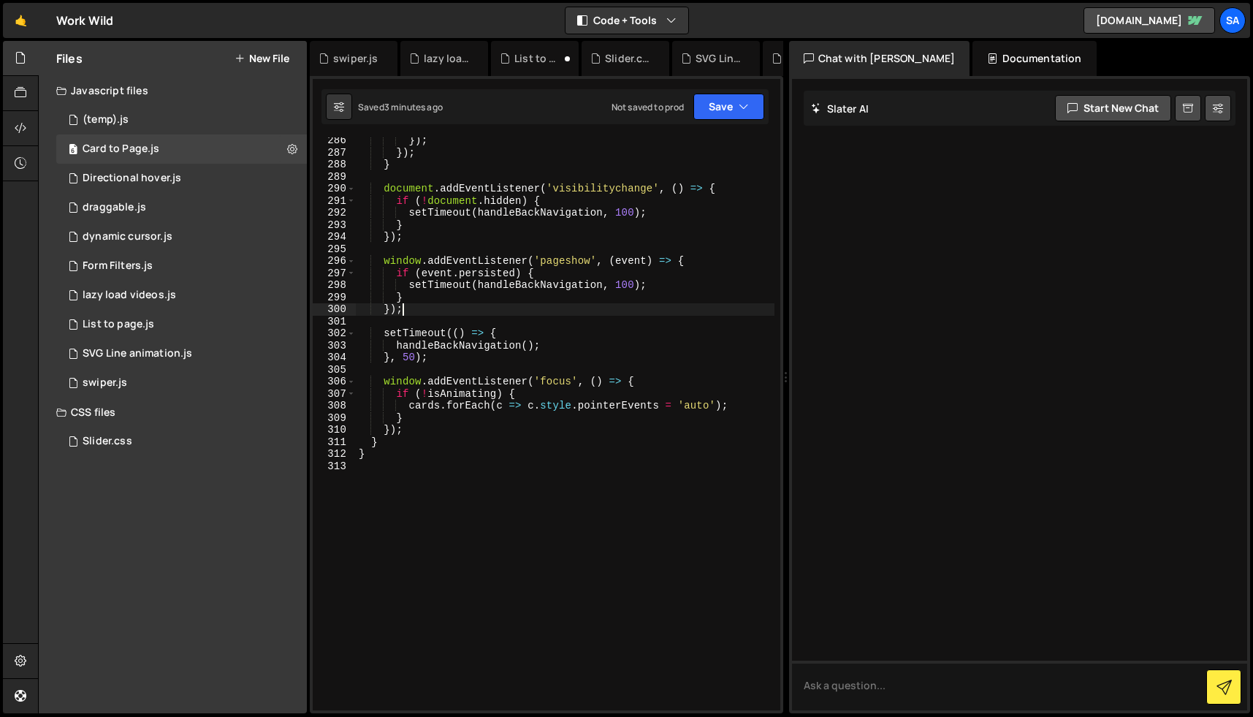
type textarea "}"
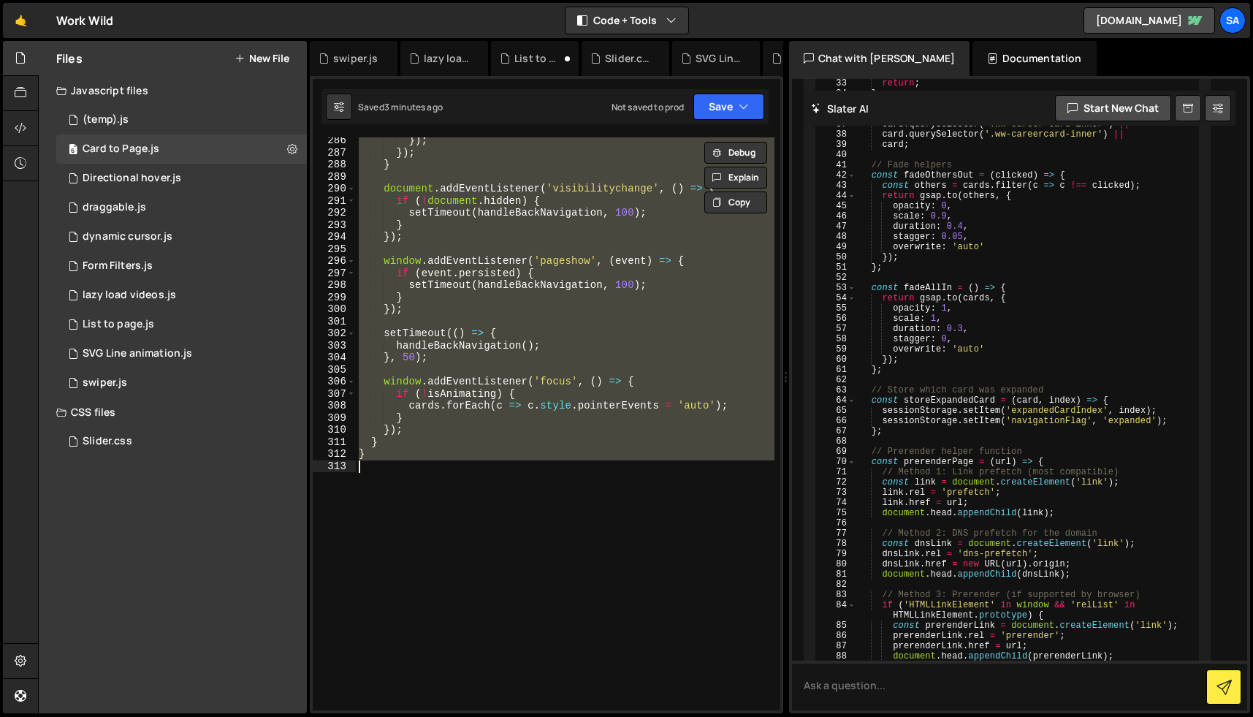
scroll to position [4671, 0]
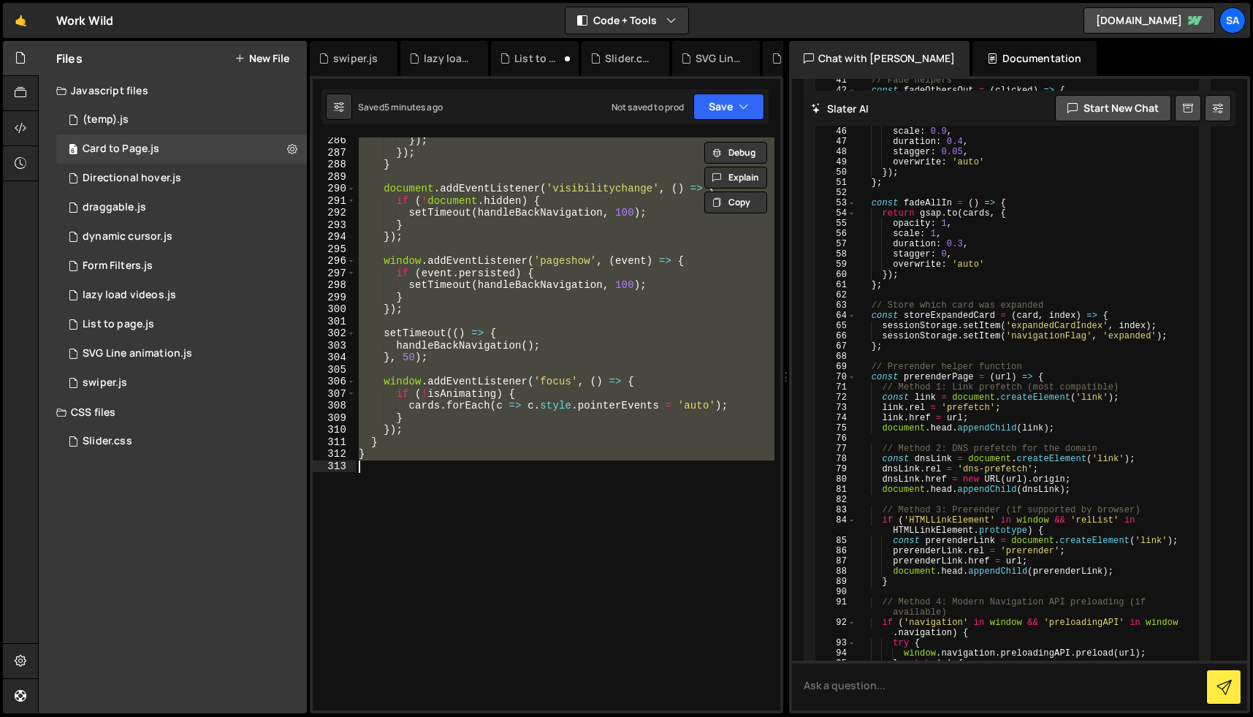
click at [723, 702] on div "}) ; }) ; } document . addEventListener ( 'visibilitychange' , ( ) => { if ( ! …" at bounding box center [565, 423] width 419 height 573
